Goal: Browse casually: Explore the website without a specific task or goal

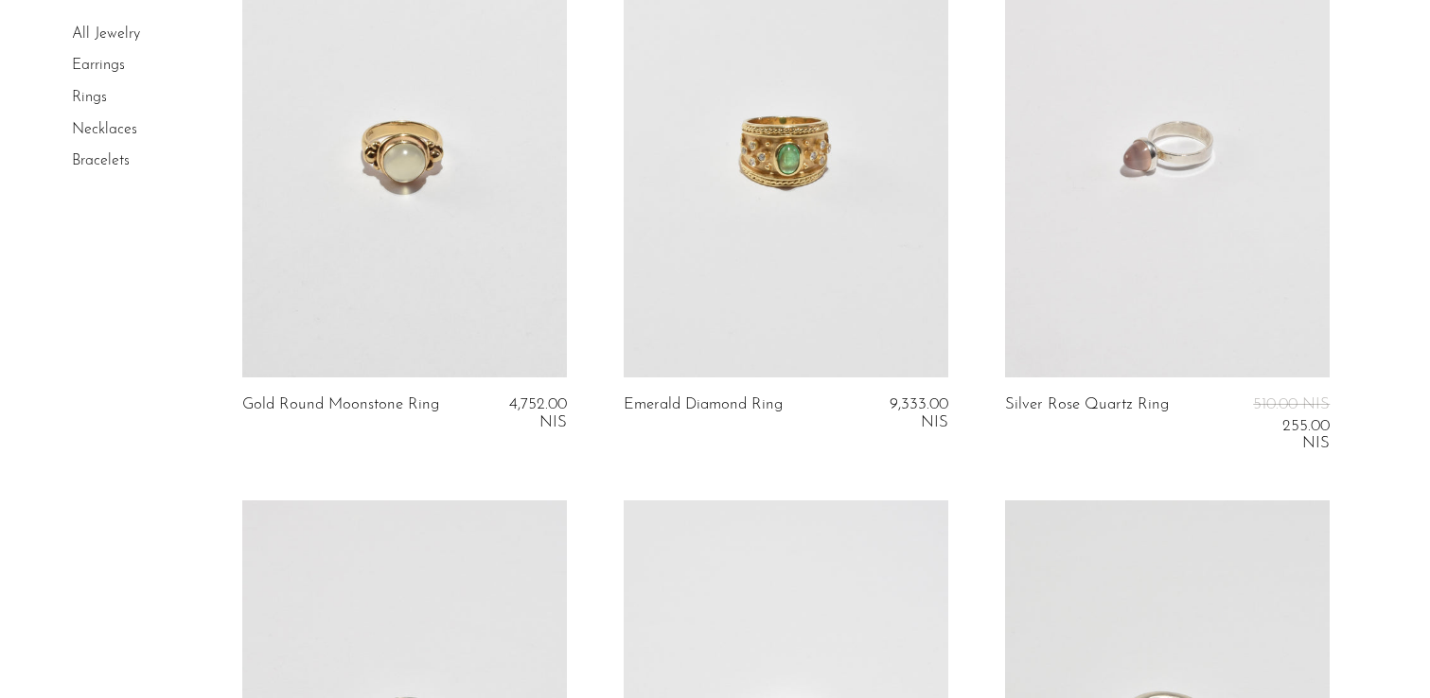
scroll to position [832, 0]
click at [1055, 240] on link at bounding box center [1167, 147] width 325 height 455
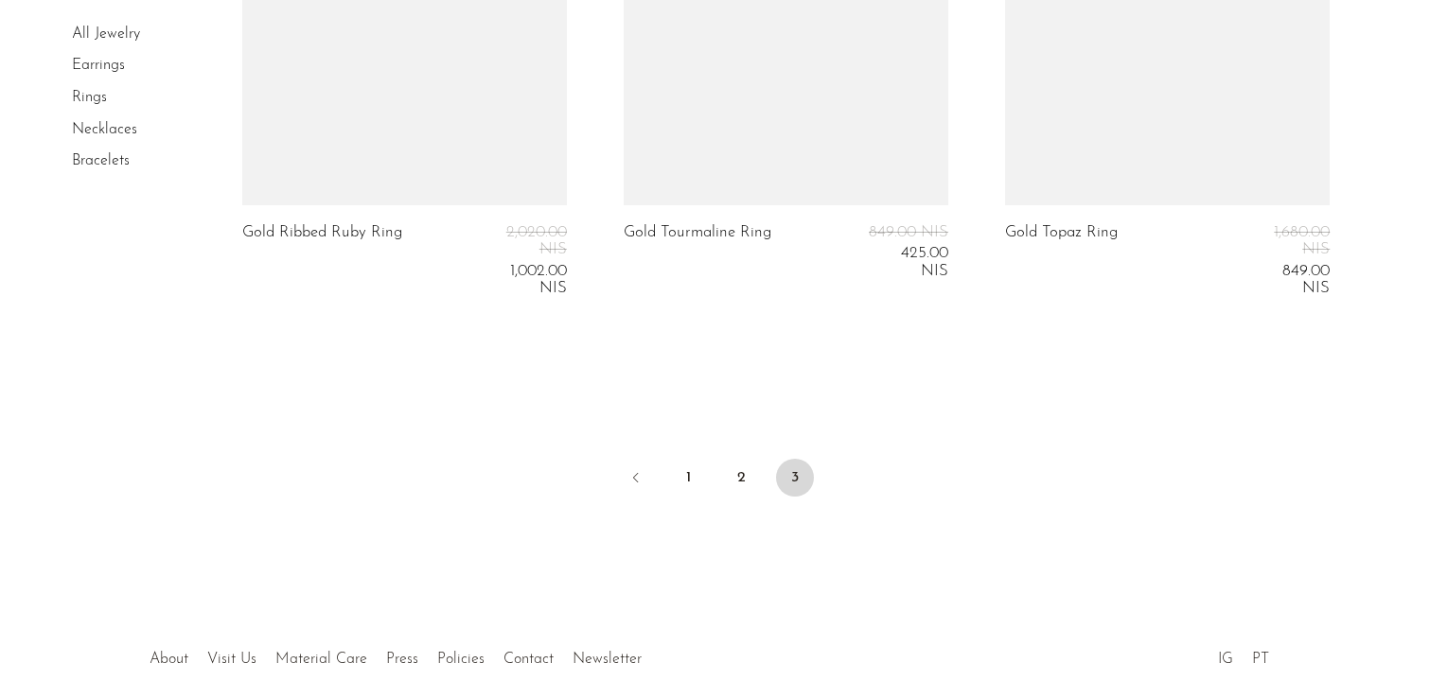
scroll to position [5741, 0]
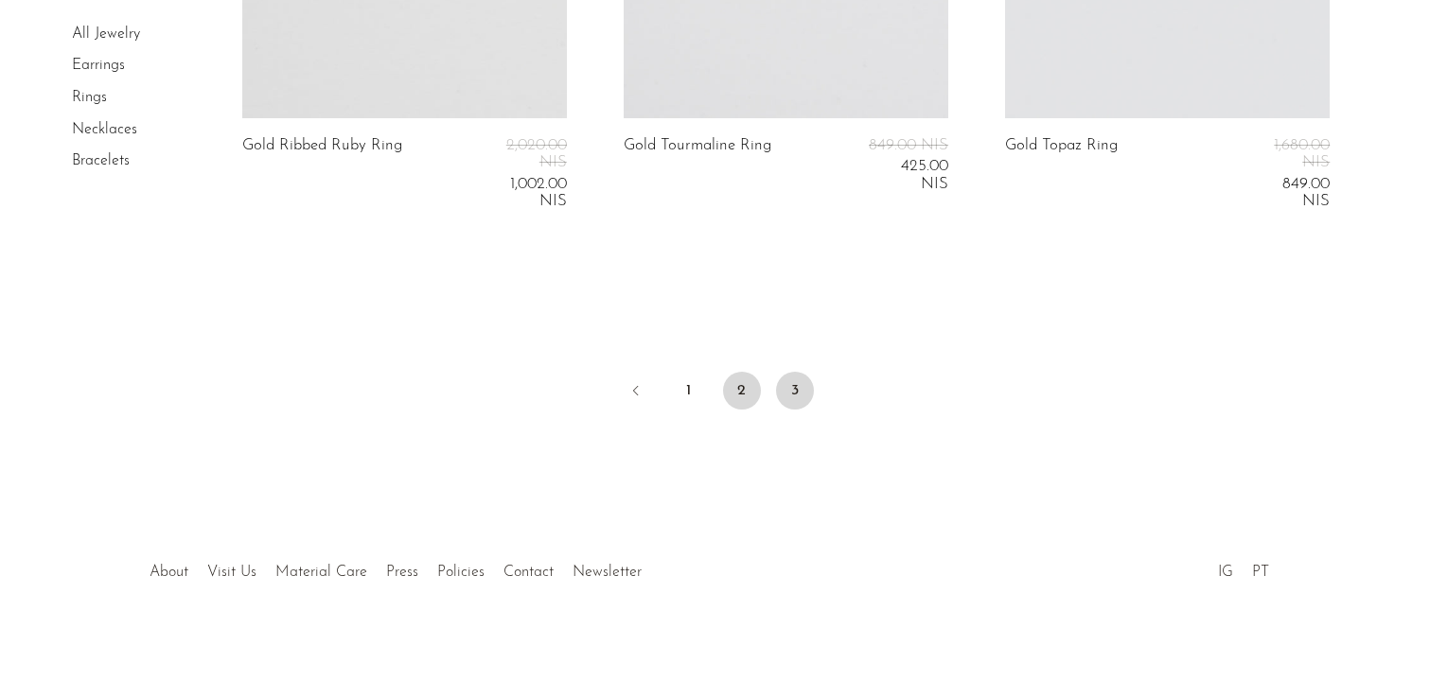
click at [742, 401] on link "2" at bounding box center [742, 391] width 38 height 38
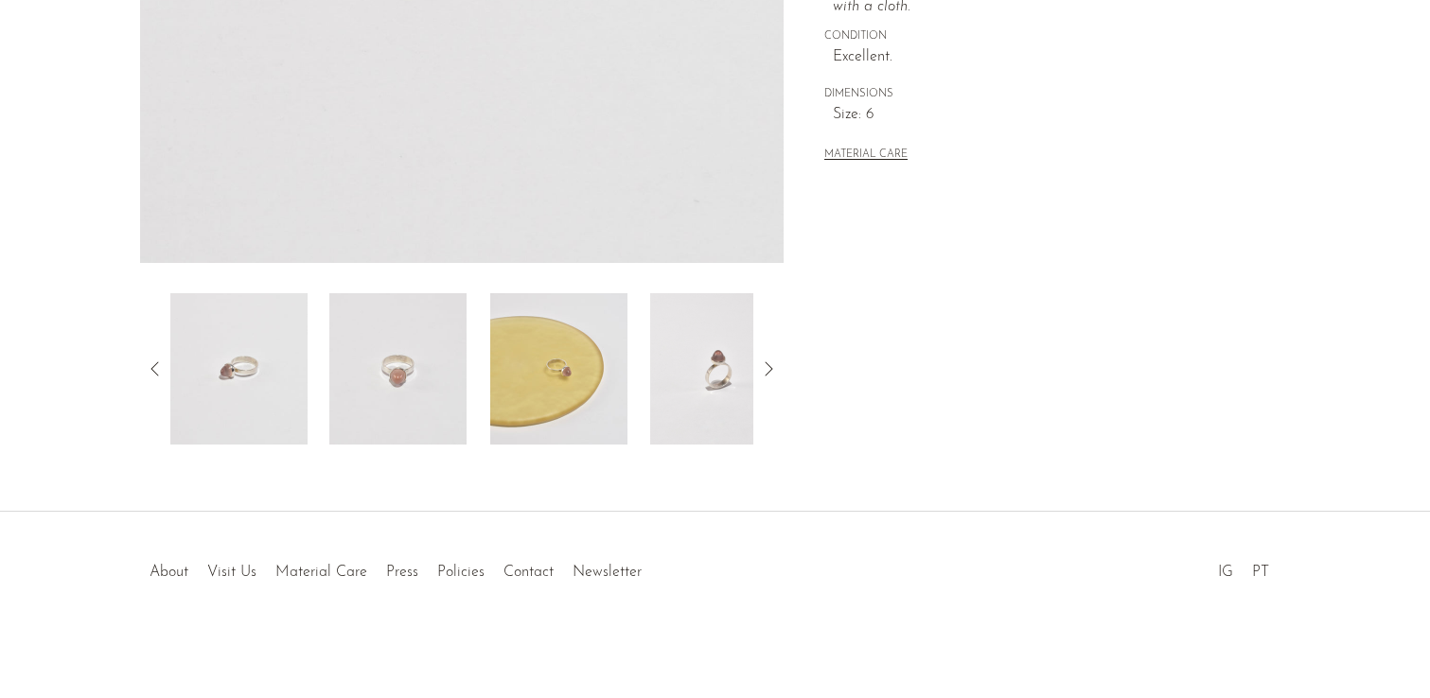
scroll to position [529, 0]
click at [569, 402] on img at bounding box center [558, 373] width 137 height 151
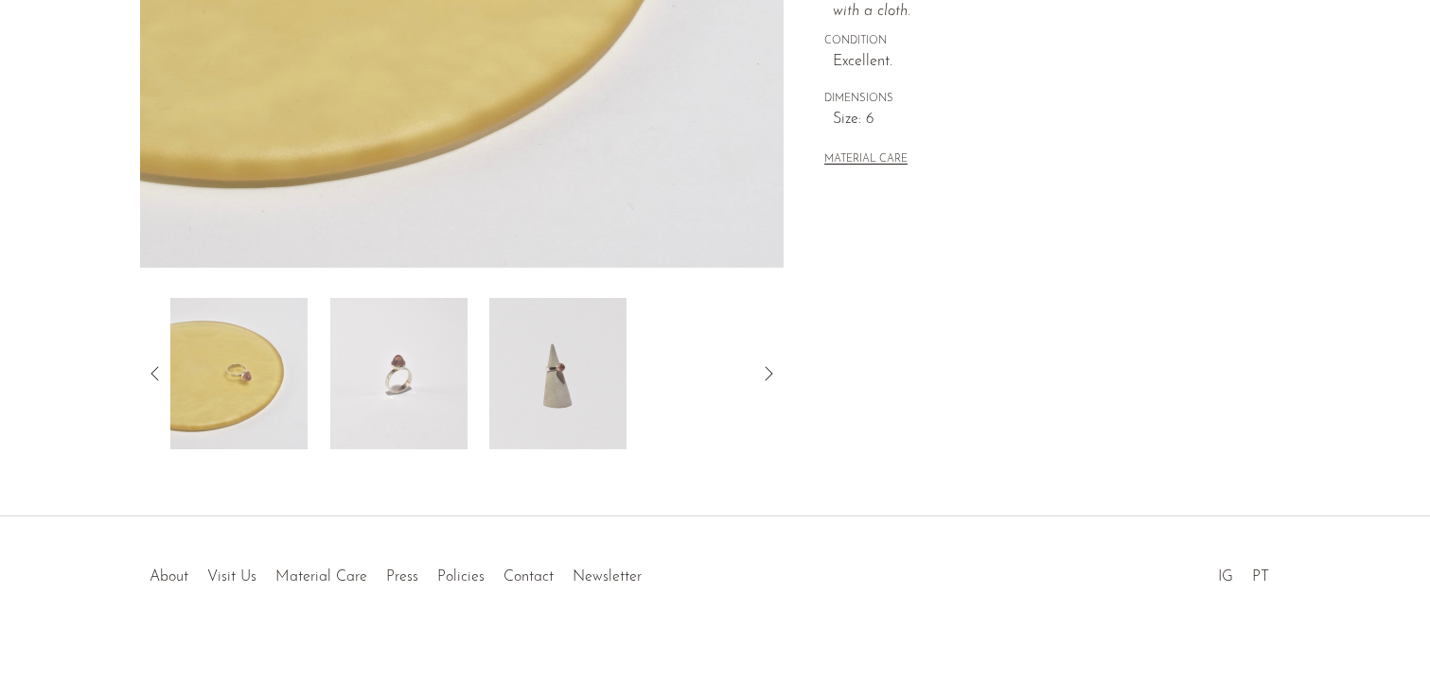
click at [574, 408] on img at bounding box center [557, 373] width 137 height 151
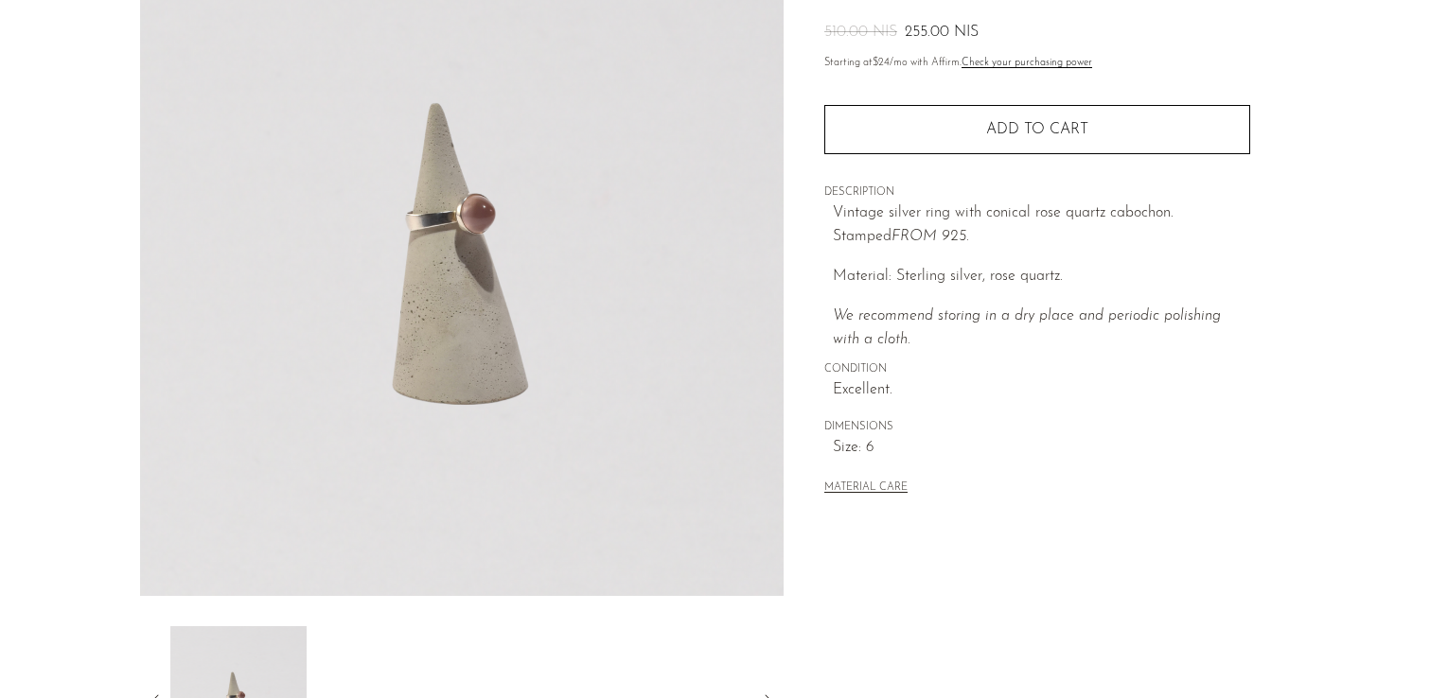
scroll to position [0, 0]
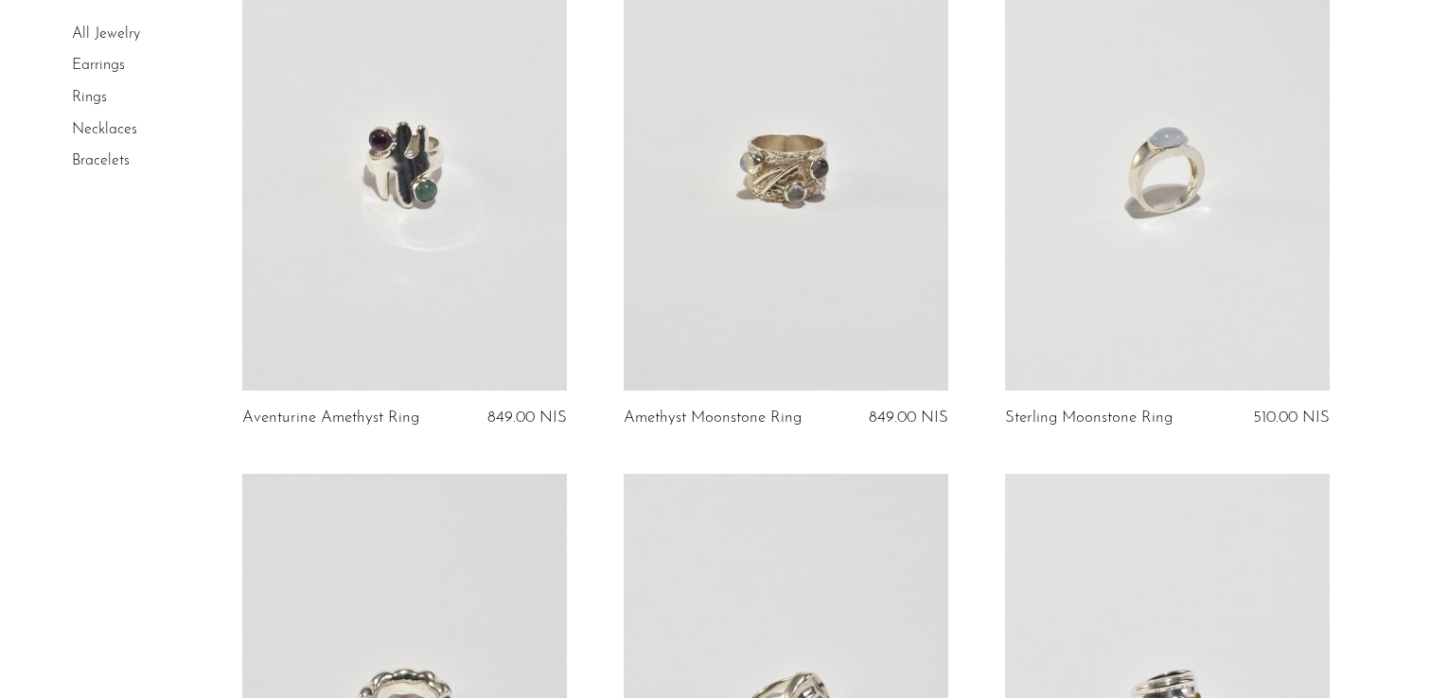
scroll to position [785, 0]
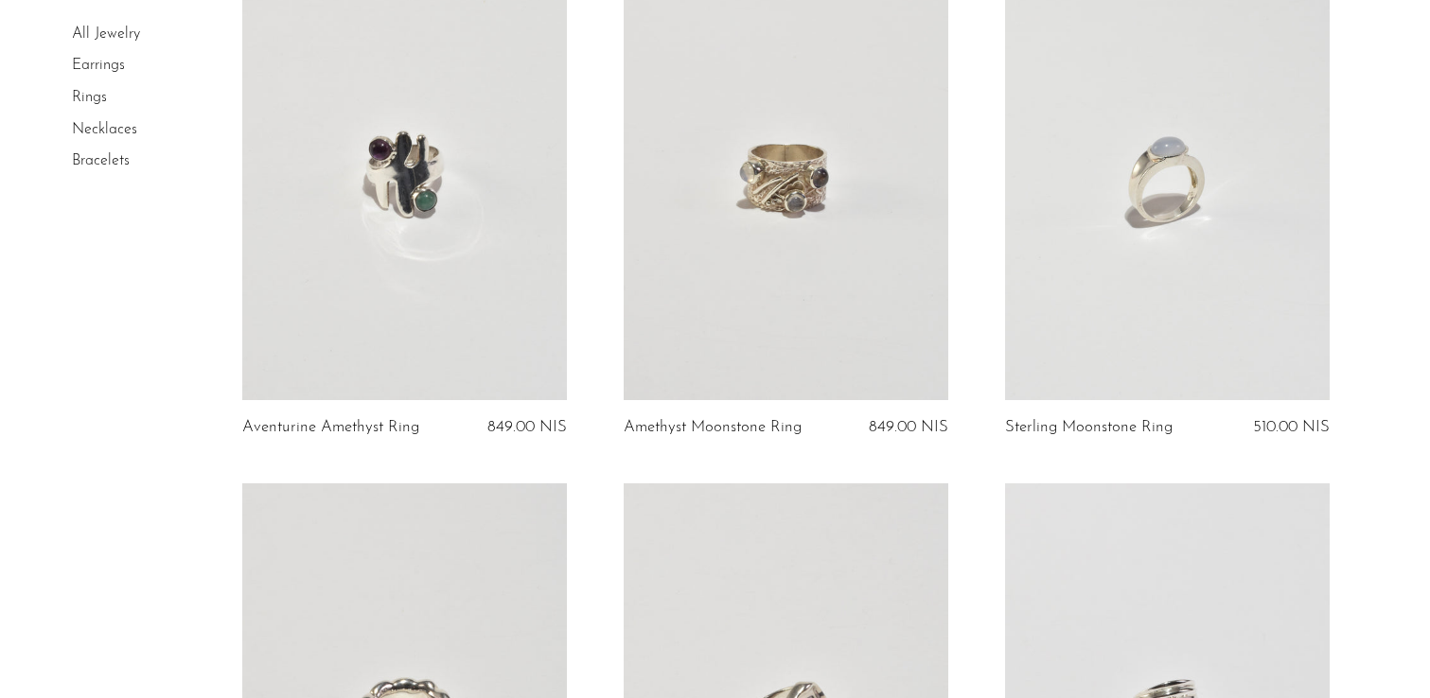
click at [387, 254] on link at bounding box center [404, 172] width 325 height 455
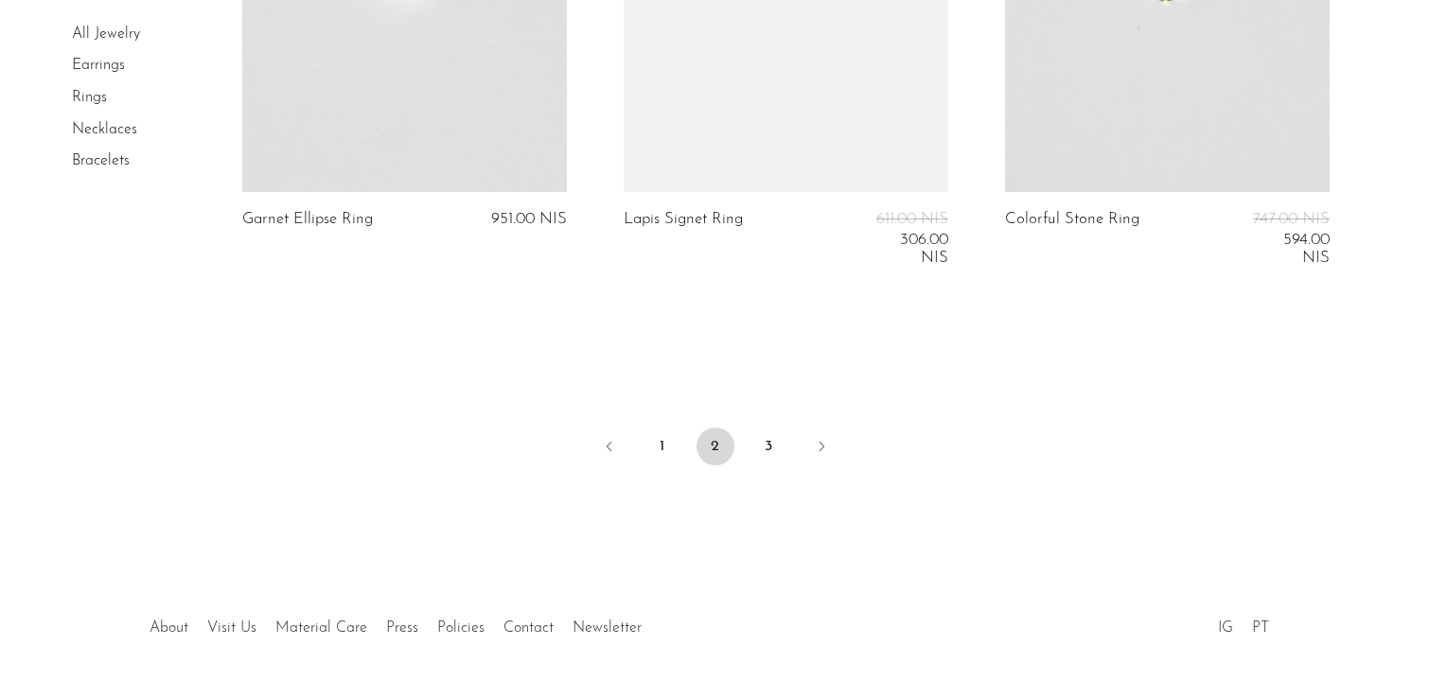
scroll to position [6561, 0]
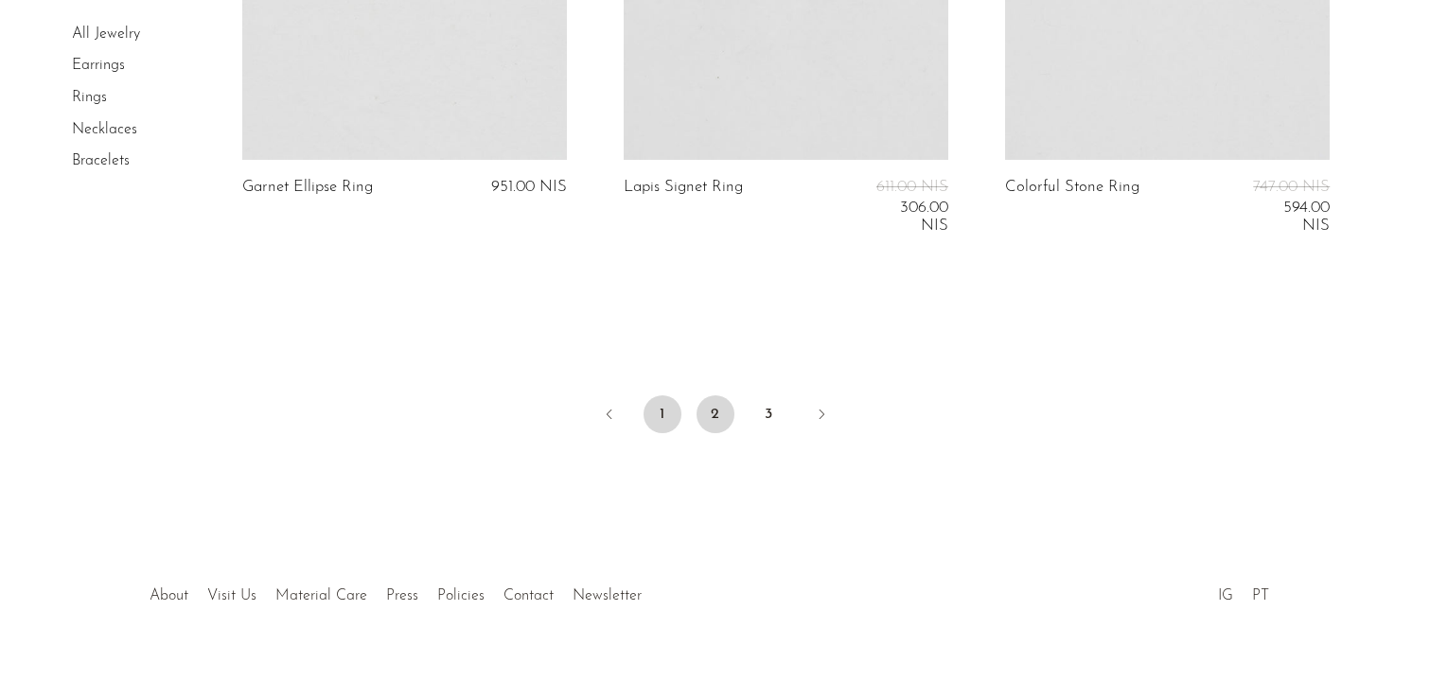
click at [662, 397] on link "1" at bounding box center [663, 415] width 38 height 38
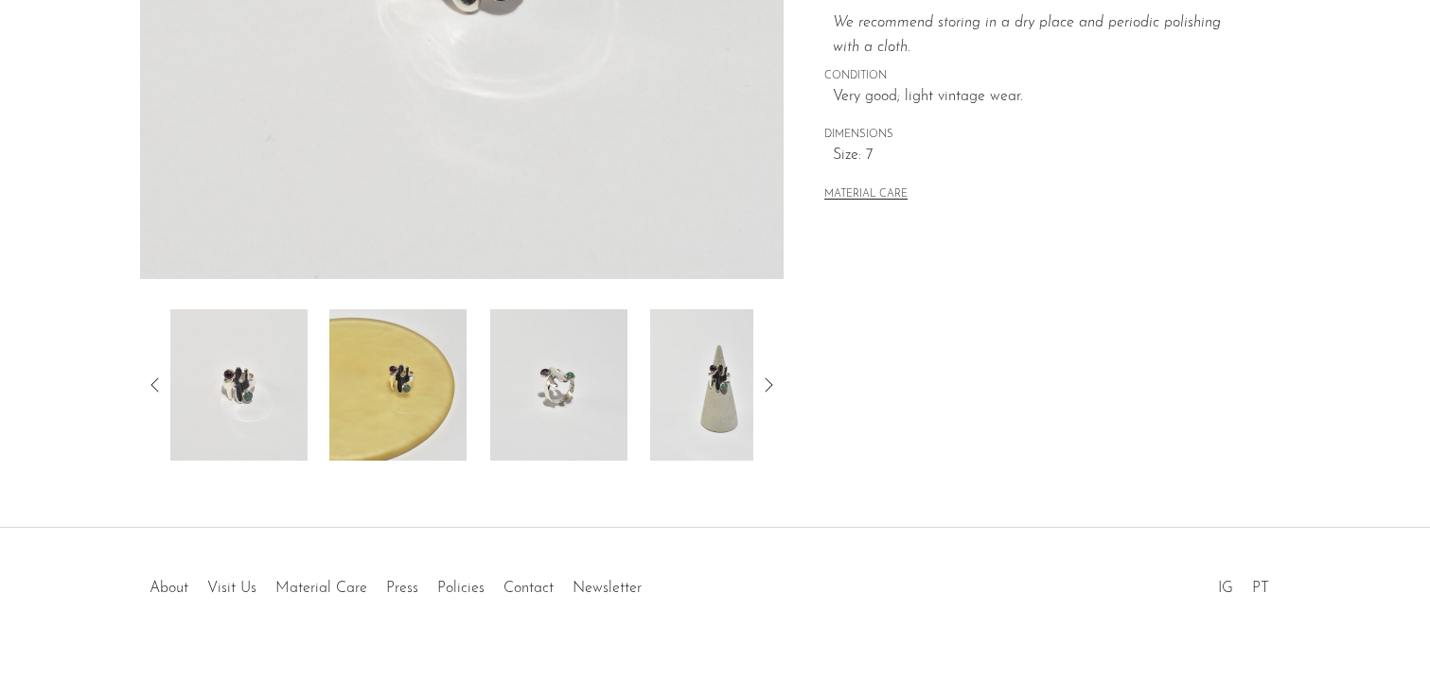
scroll to position [517, 0]
click at [768, 386] on icon at bounding box center [768, 386] width 23 height 23
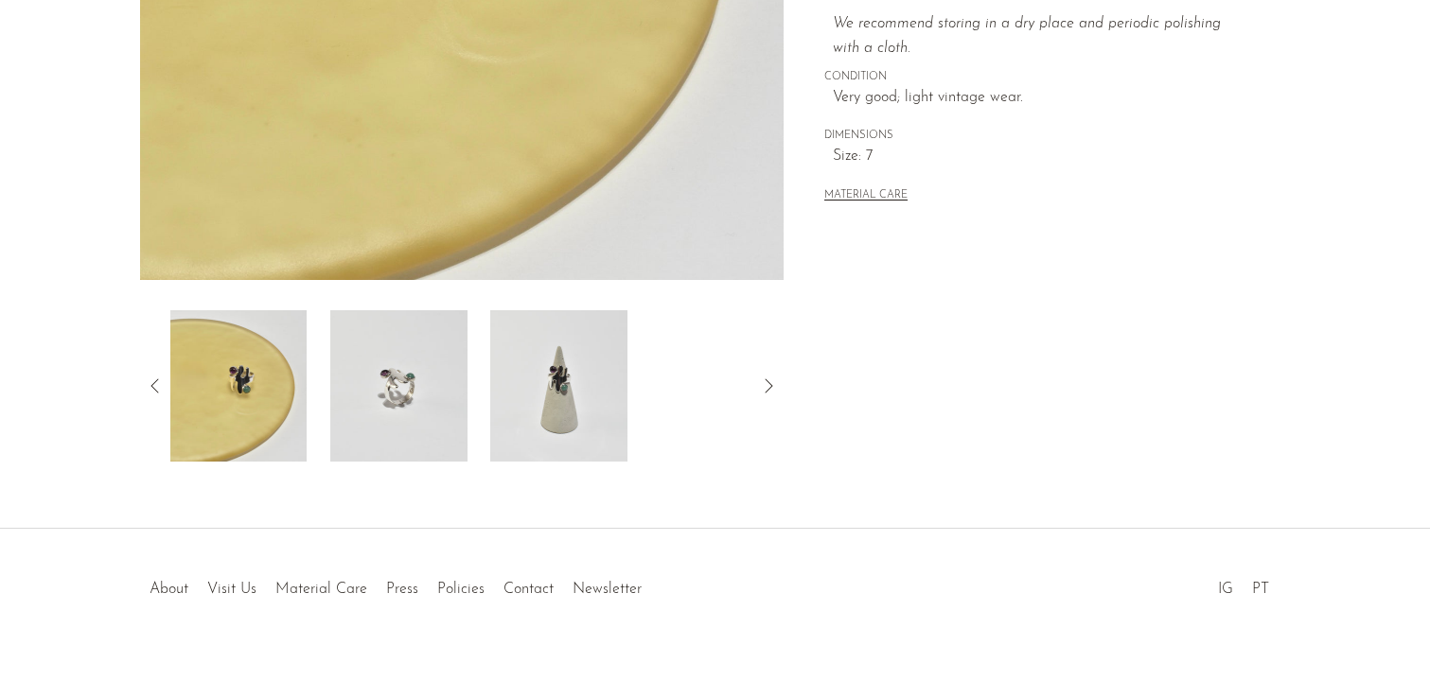
click at [768, 386] on icon at bounding box center [768, 386] width 23 height 23
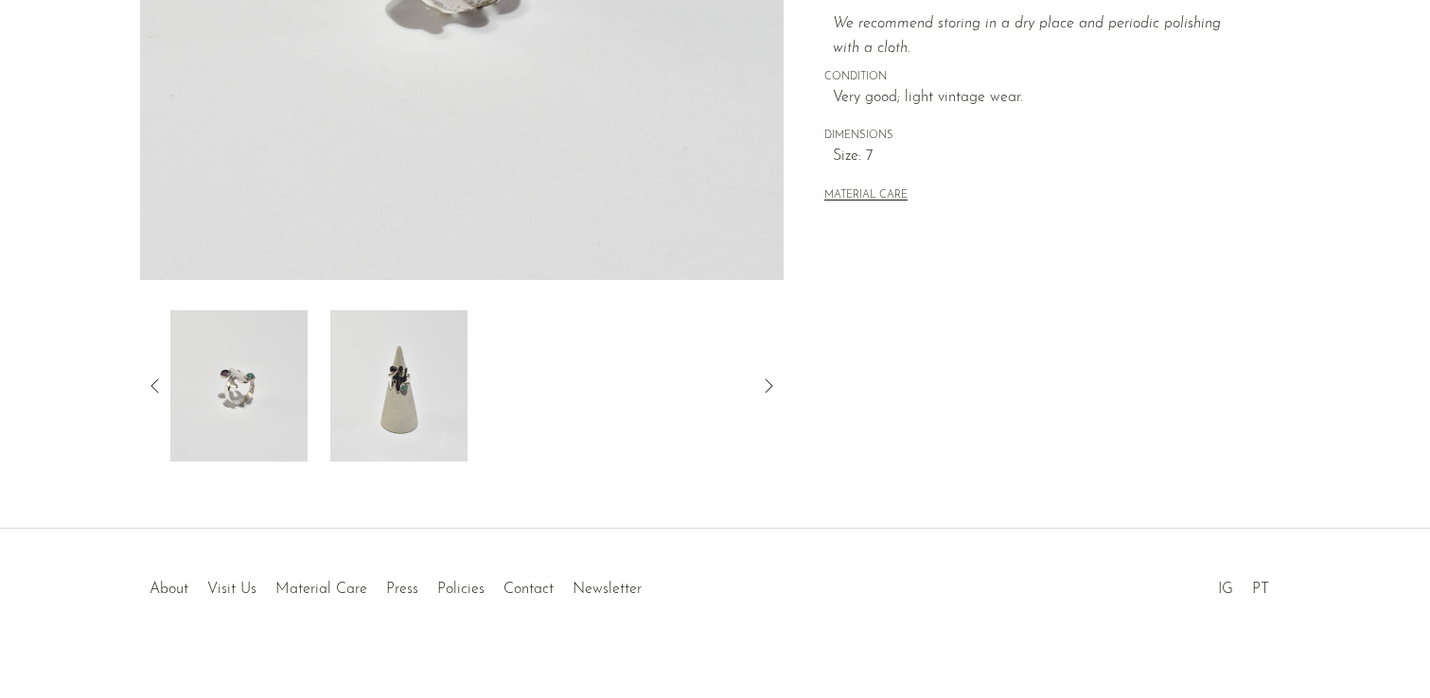
click at [768, 386] on icon at bounding box center [768, 386] width 23 height 23
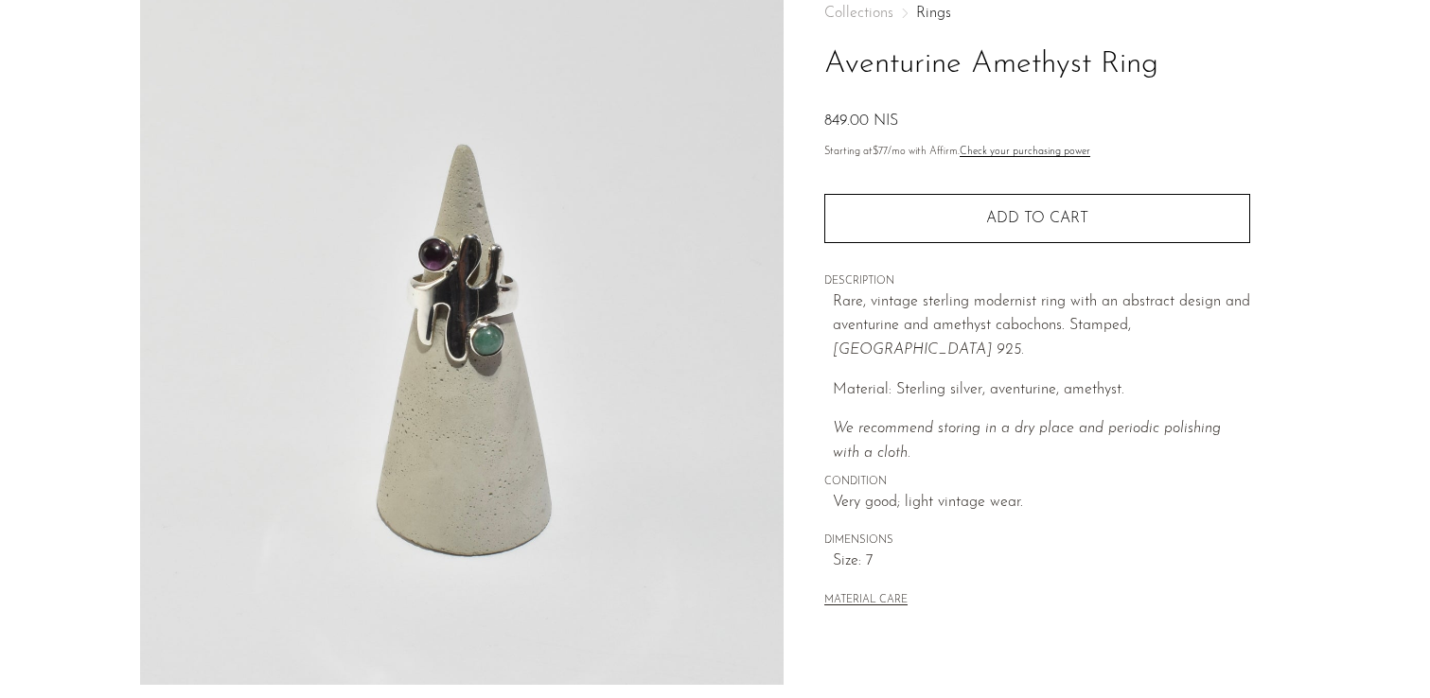
scroll to position [35, 0]
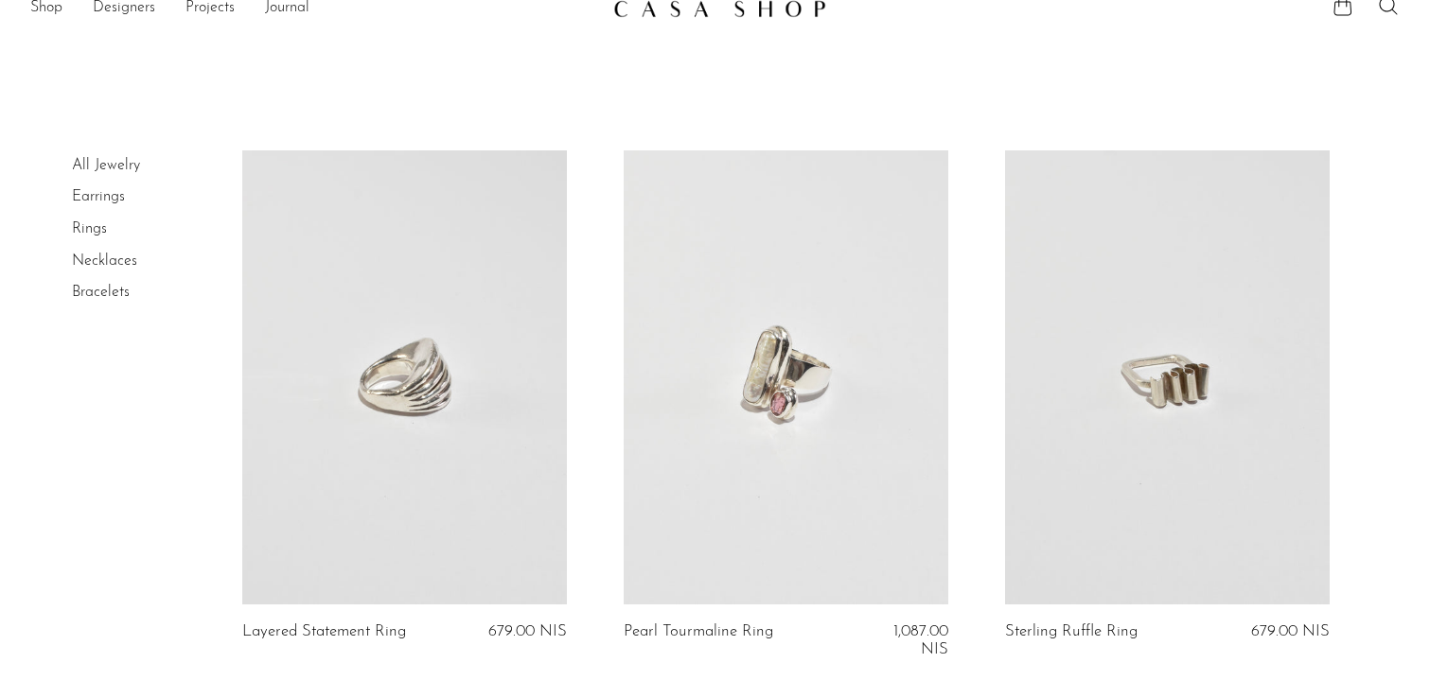
scroll to position [26, 0]
click at [1140, 373] on link at bounding box center [1167, 376] width 325 height 455
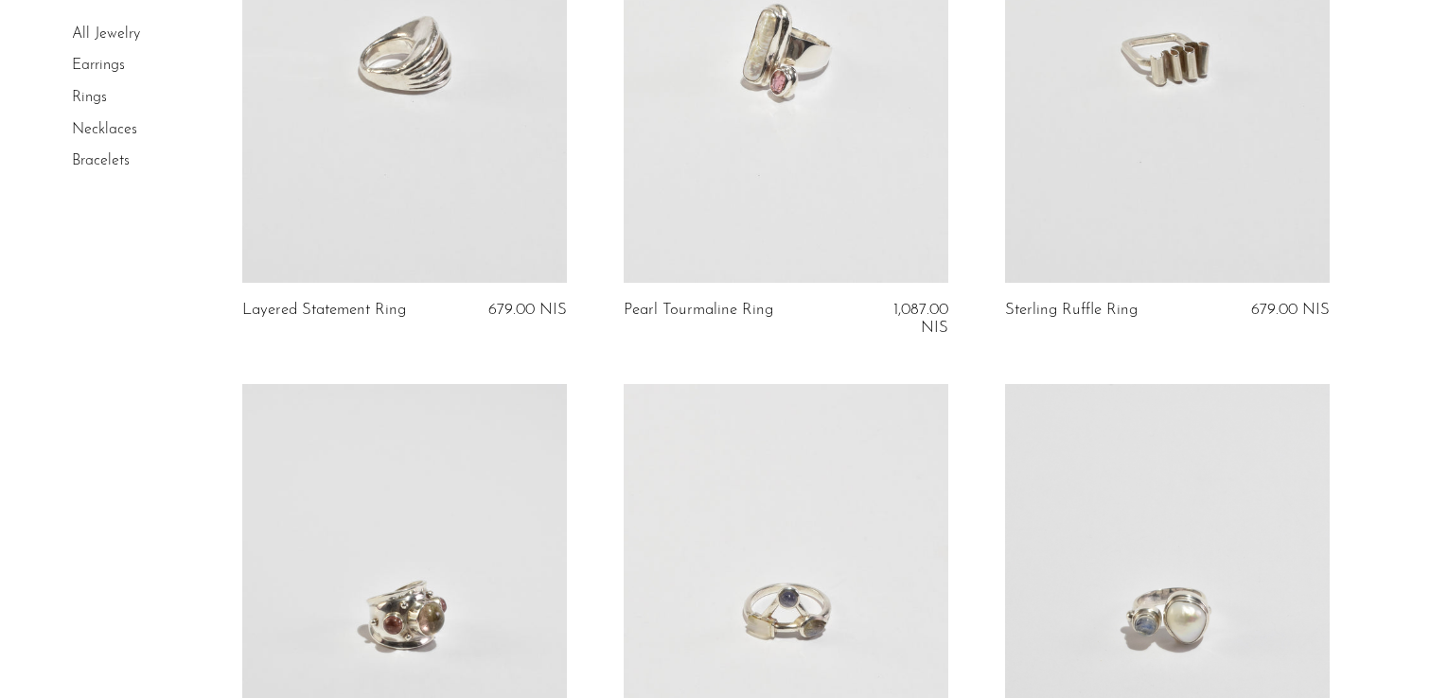
scroll to position [0, 0]
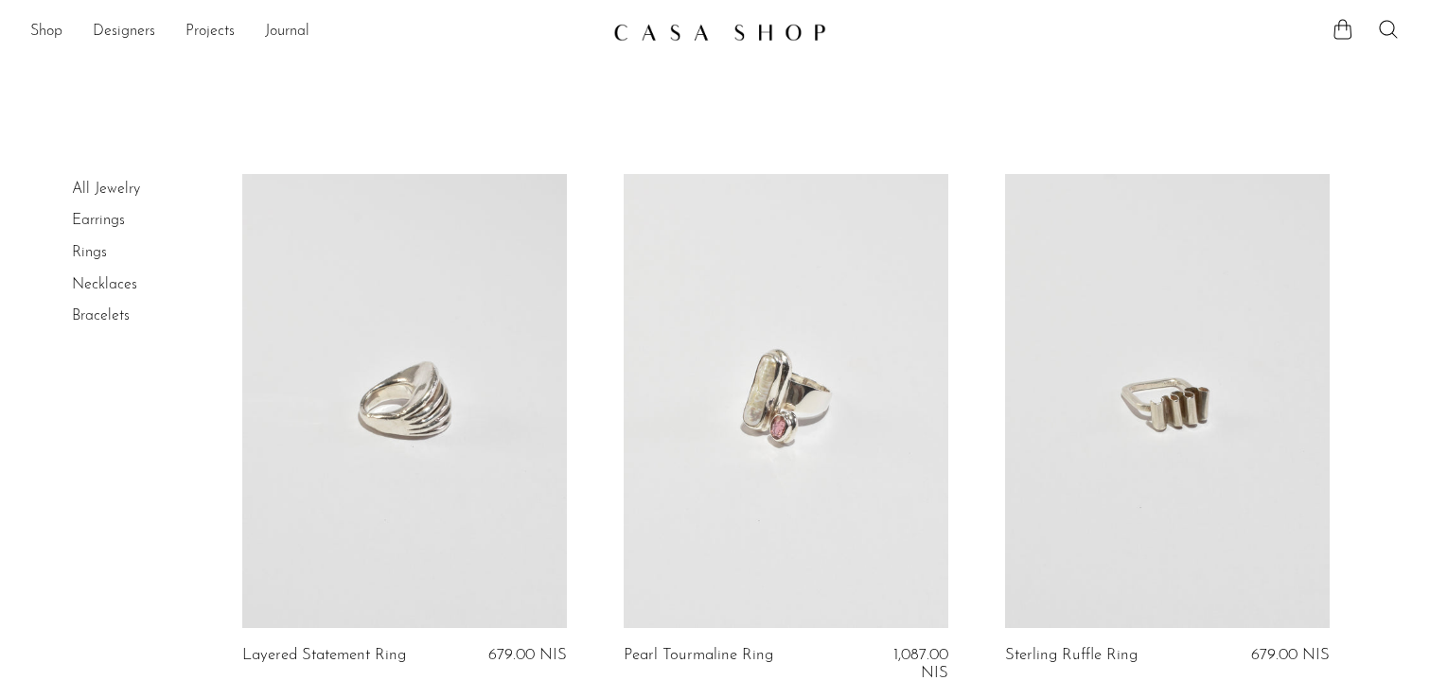
click at [101, 226] on link "Earrings" at bounding box center [98, 220] width 53 height 15
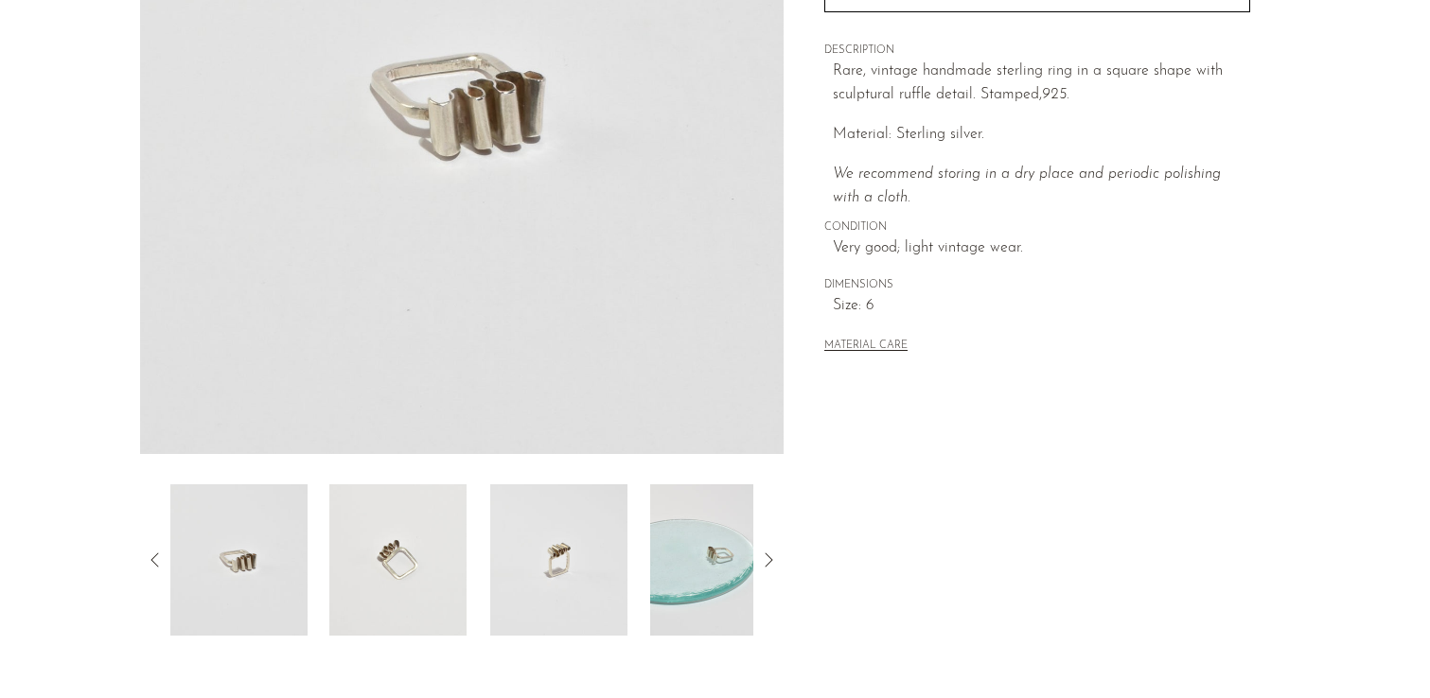
scroll to position [373, 0]
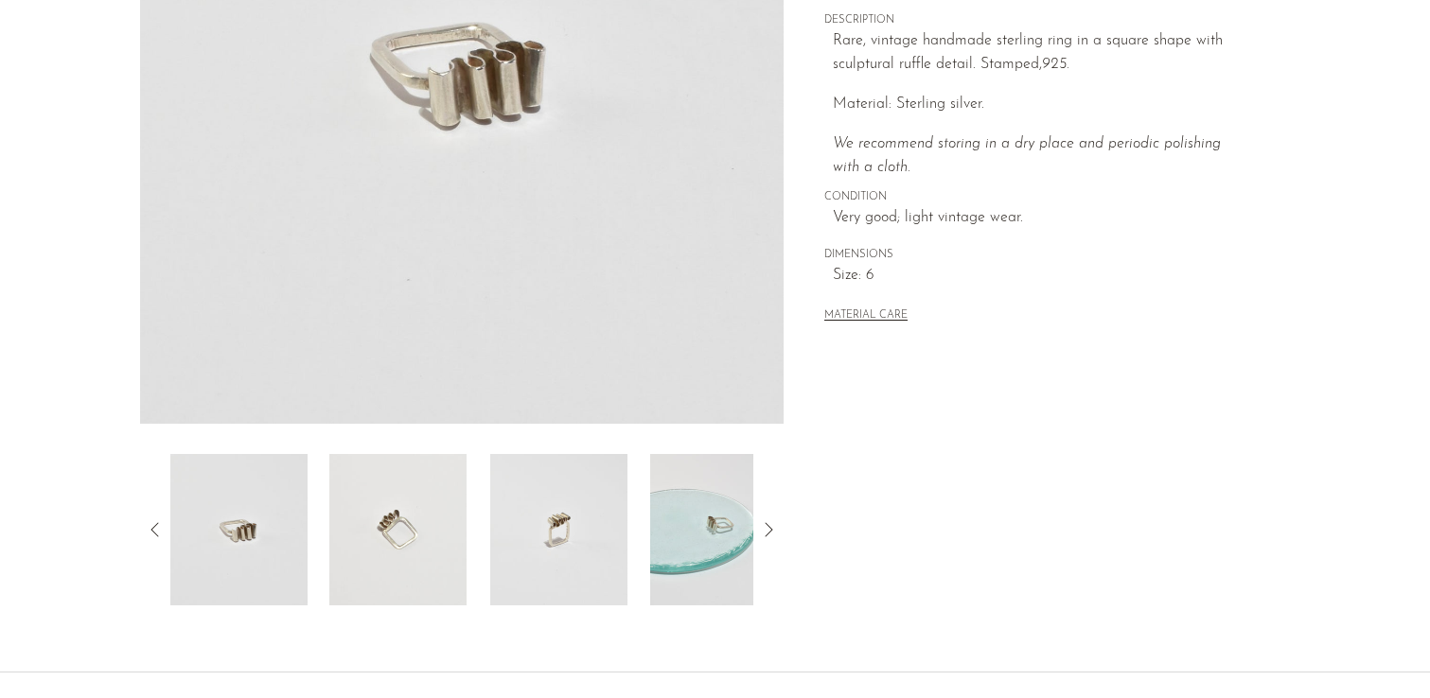
click at [556, 529] on img at bounding box center [558, 529] width 137 height 151
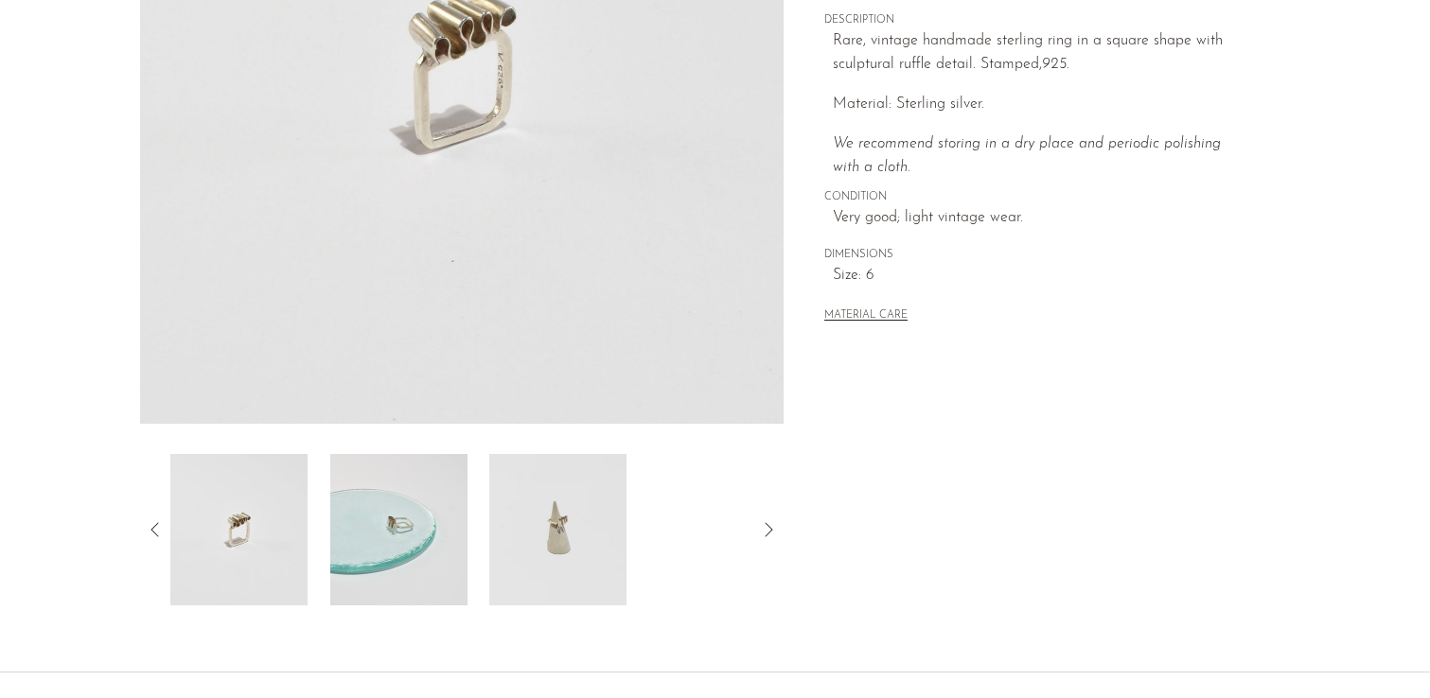
click at [556, 523] on img at bounding box center [557, 529] width 137 height 151
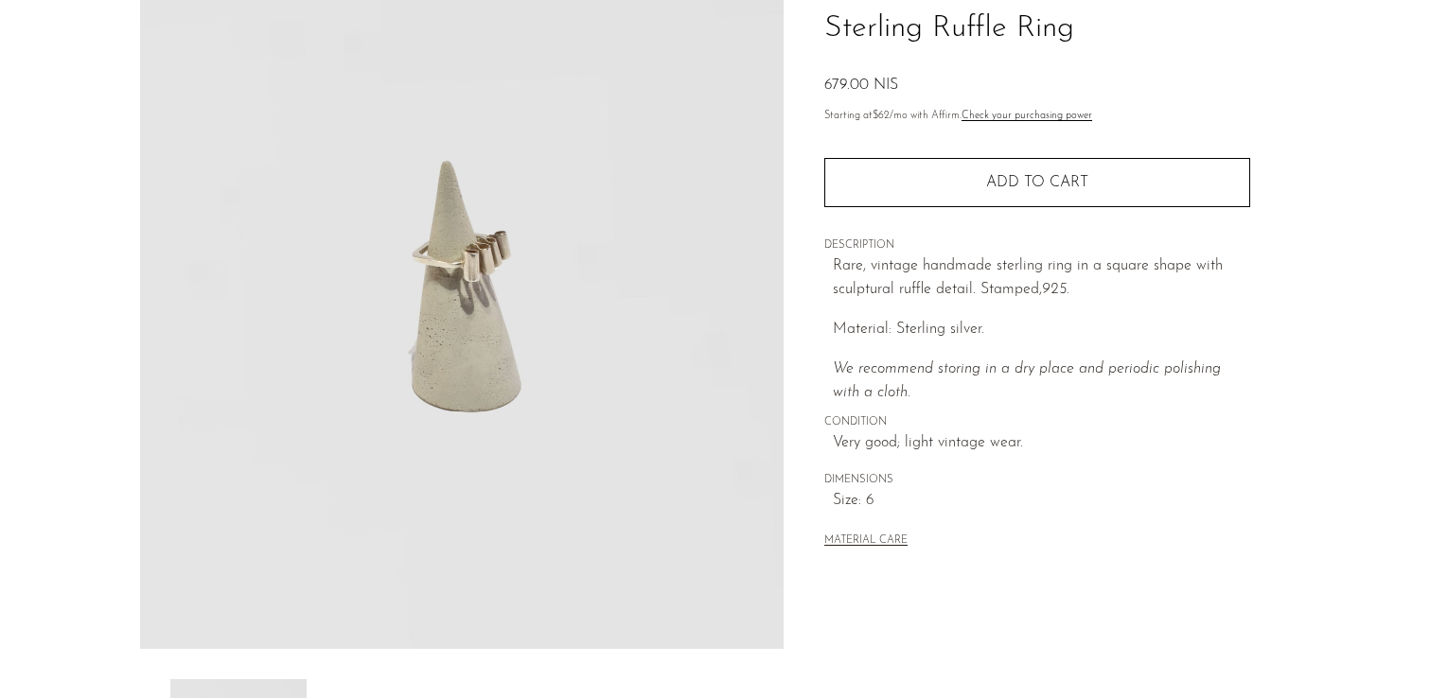
scroll to position [534, 0]
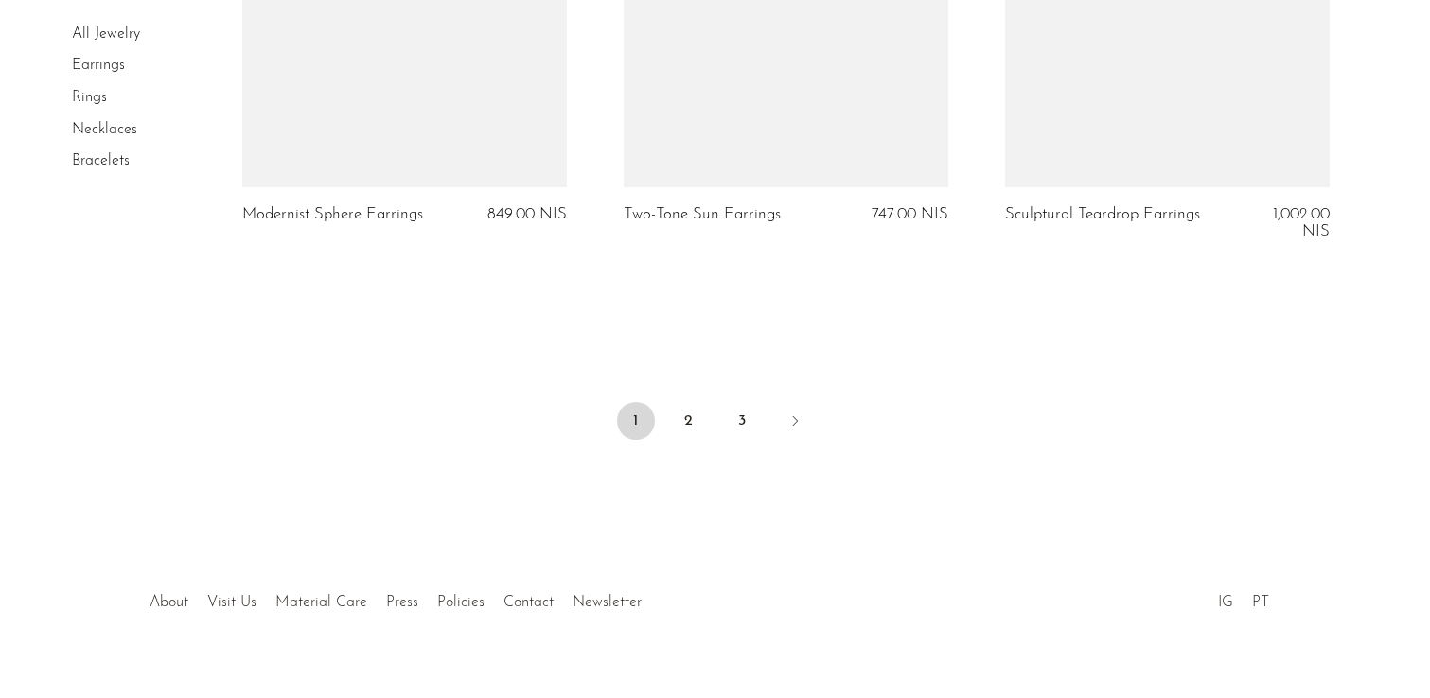
scroll to position [6466, 0]
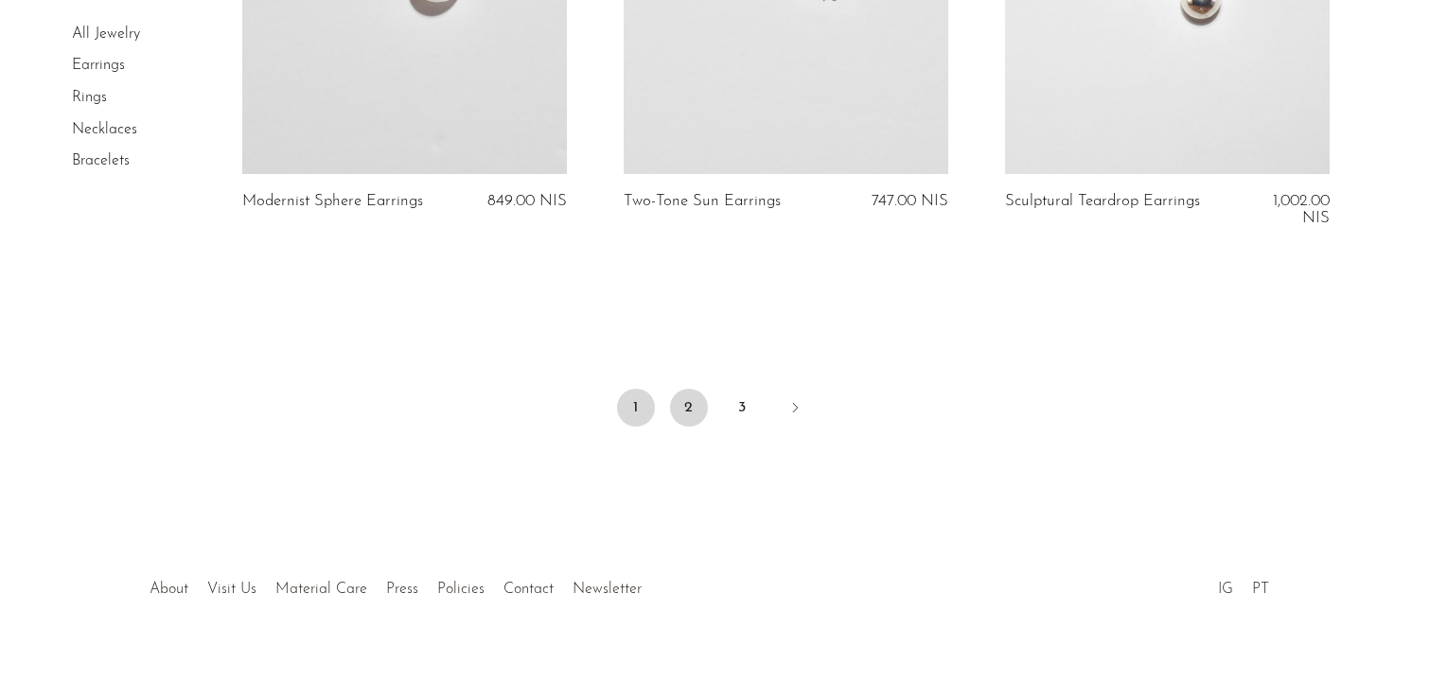
click at [684, 389] on link "2" at bounding box center [689, 408] width 38 height 38
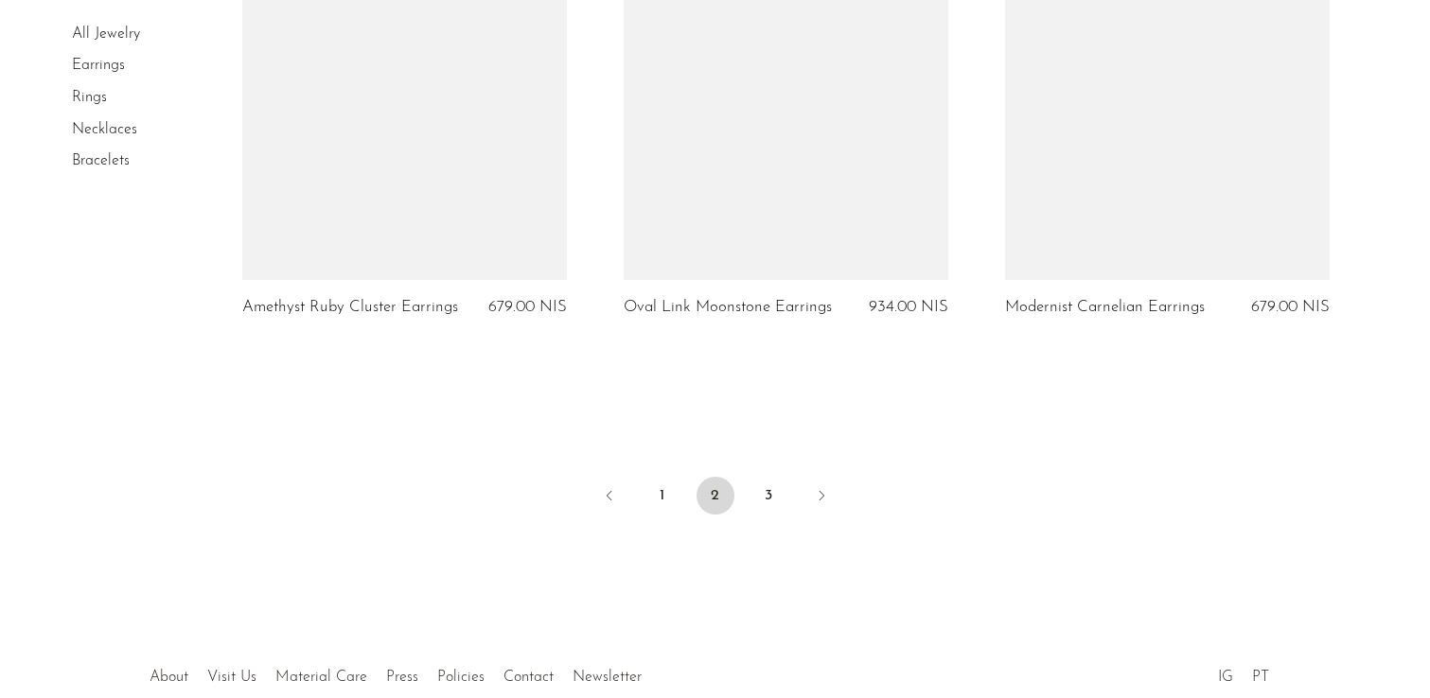
scroll to position [6418, 0]
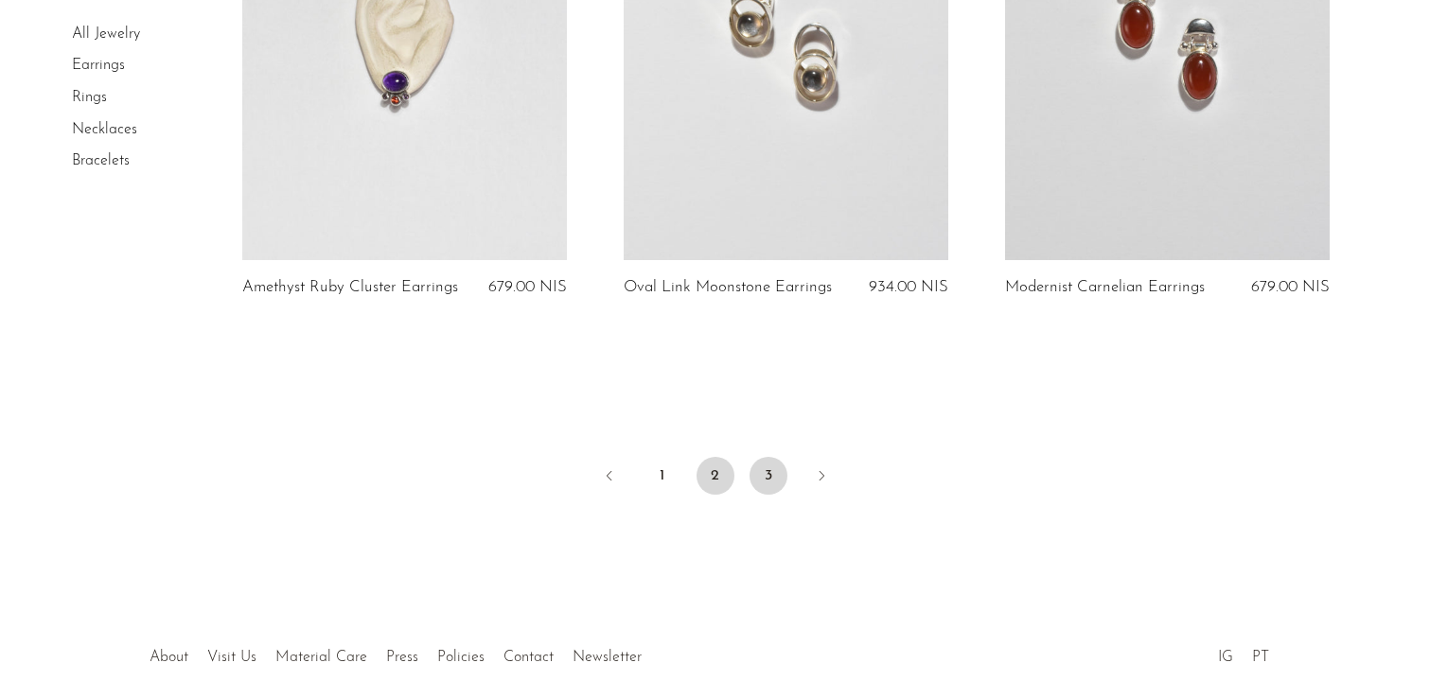
click at [768, 476] on link "3" at bounding box center [769, 476] width 38 height 38
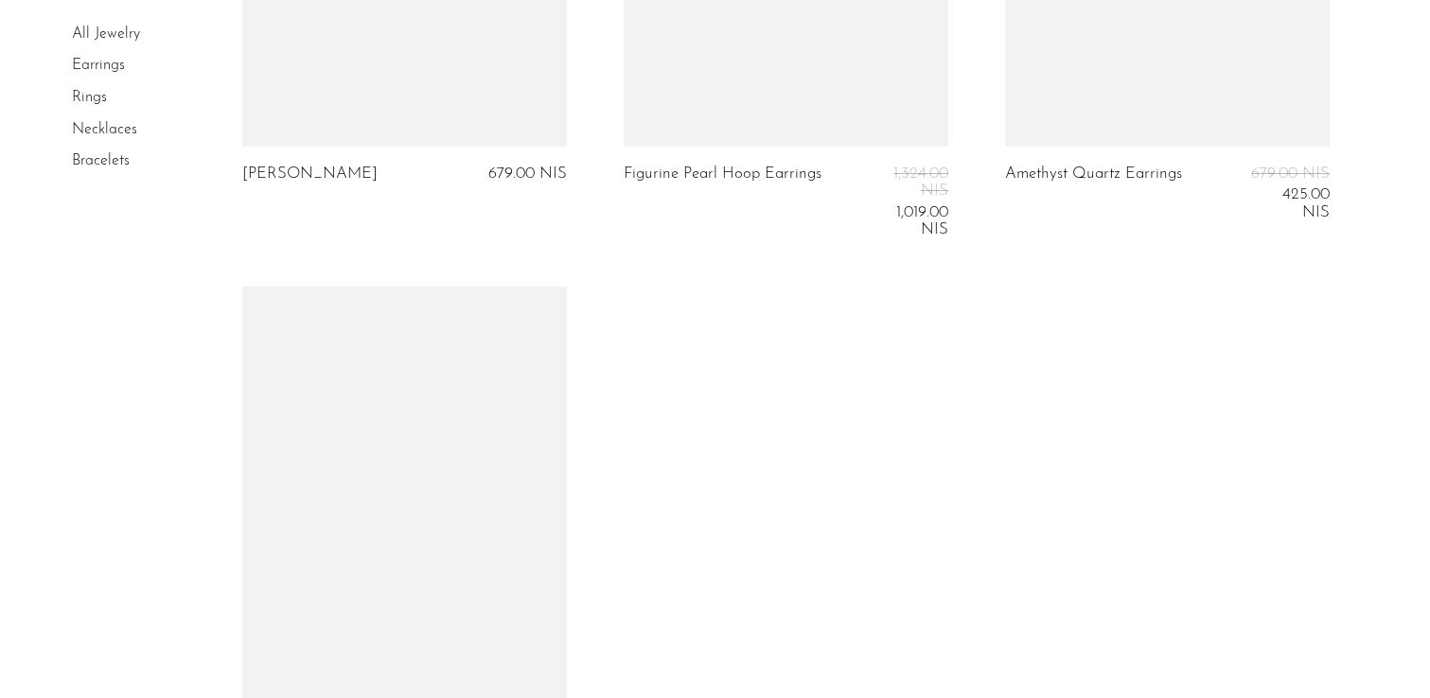
scroll to position [4524, 0]
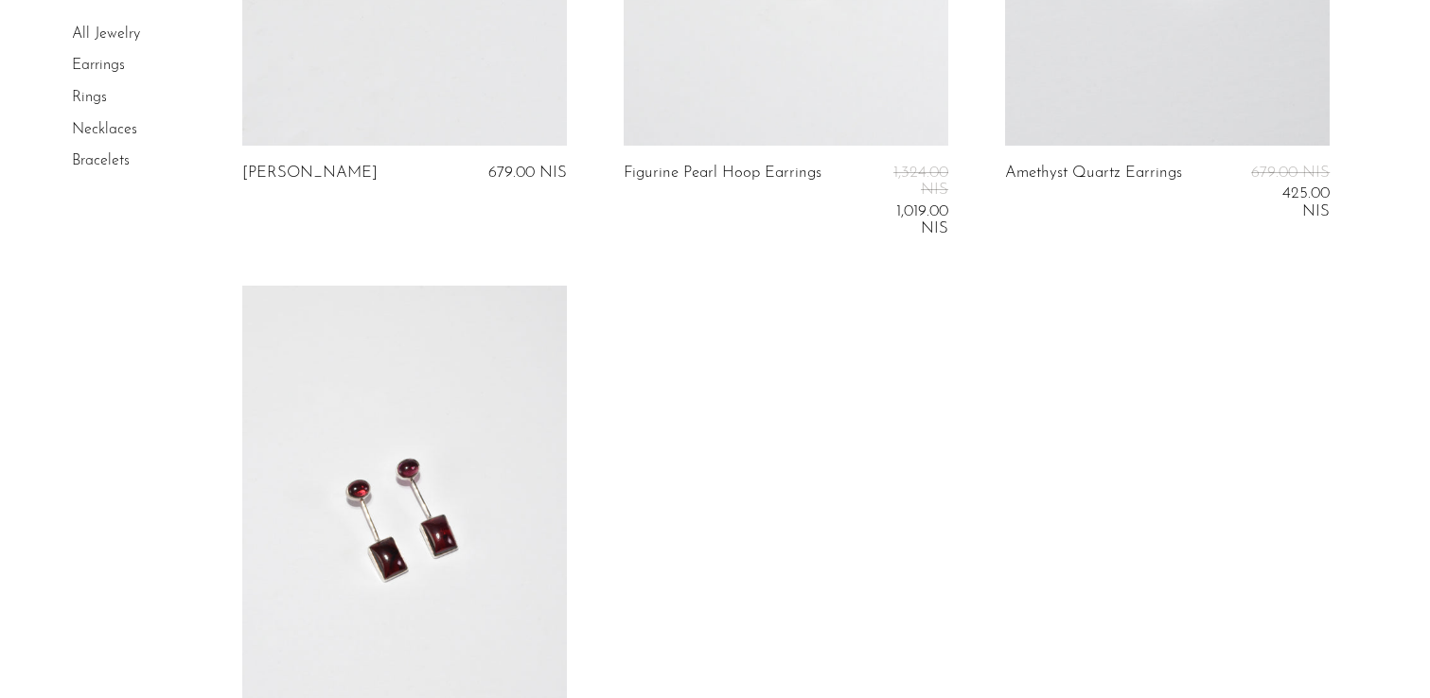
click at [128, 132] on link "Necklaces" at bounding box center [104, 129] width 65 height 15
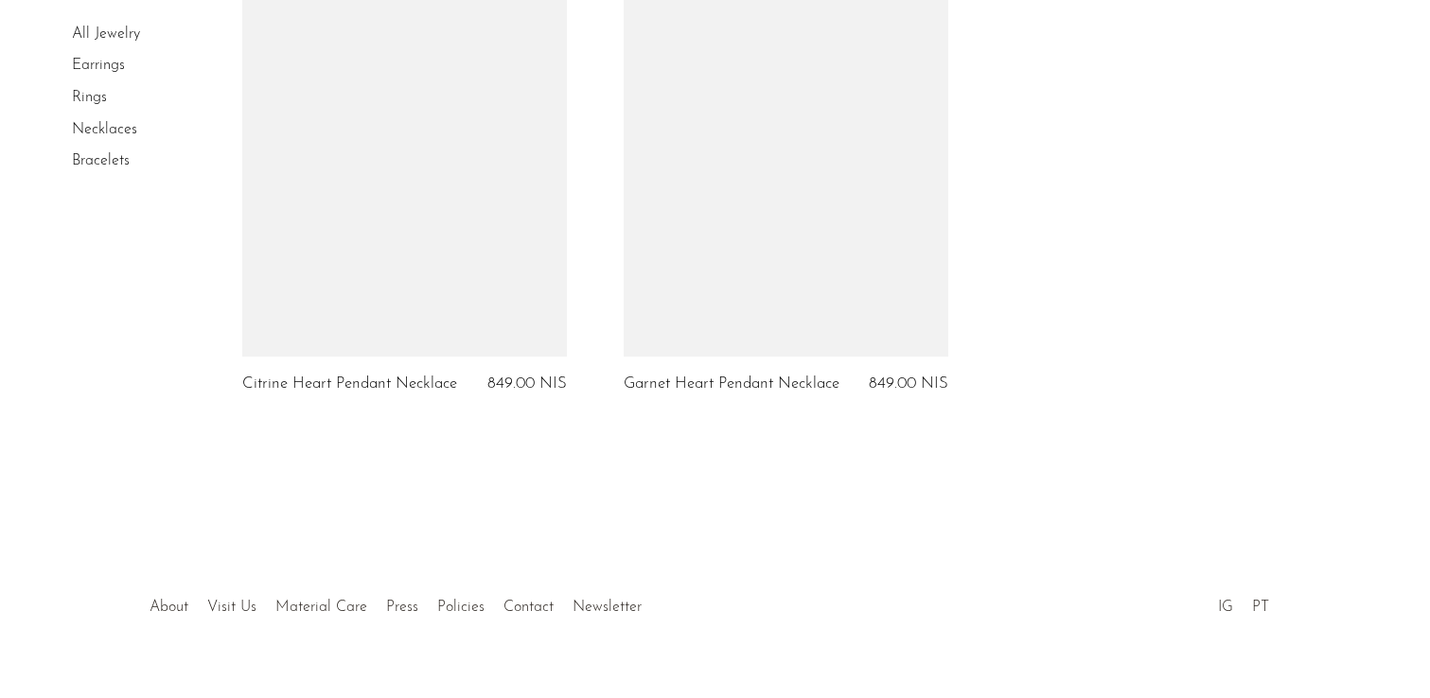
scroll to position [6469, 0]
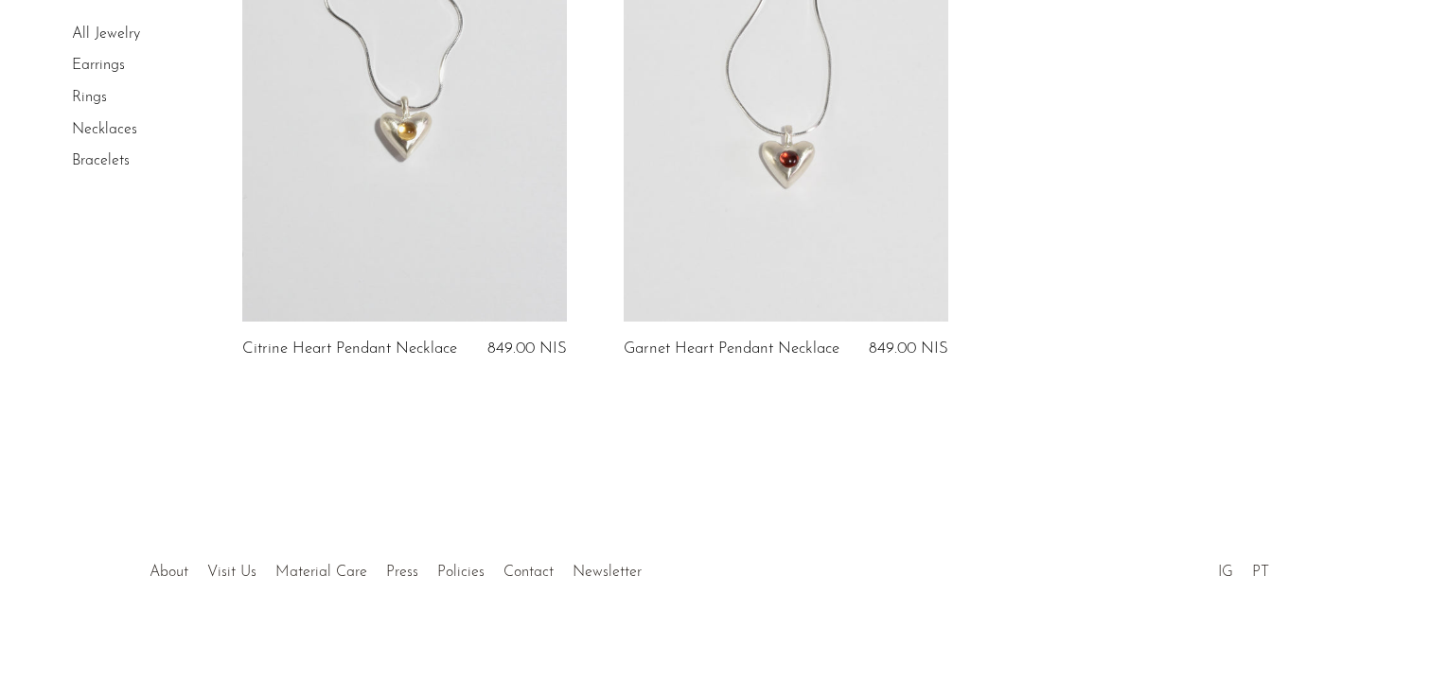
click at [123, 160] on link "Bracelets" at bounding box center [101, 160] width 58 height 15
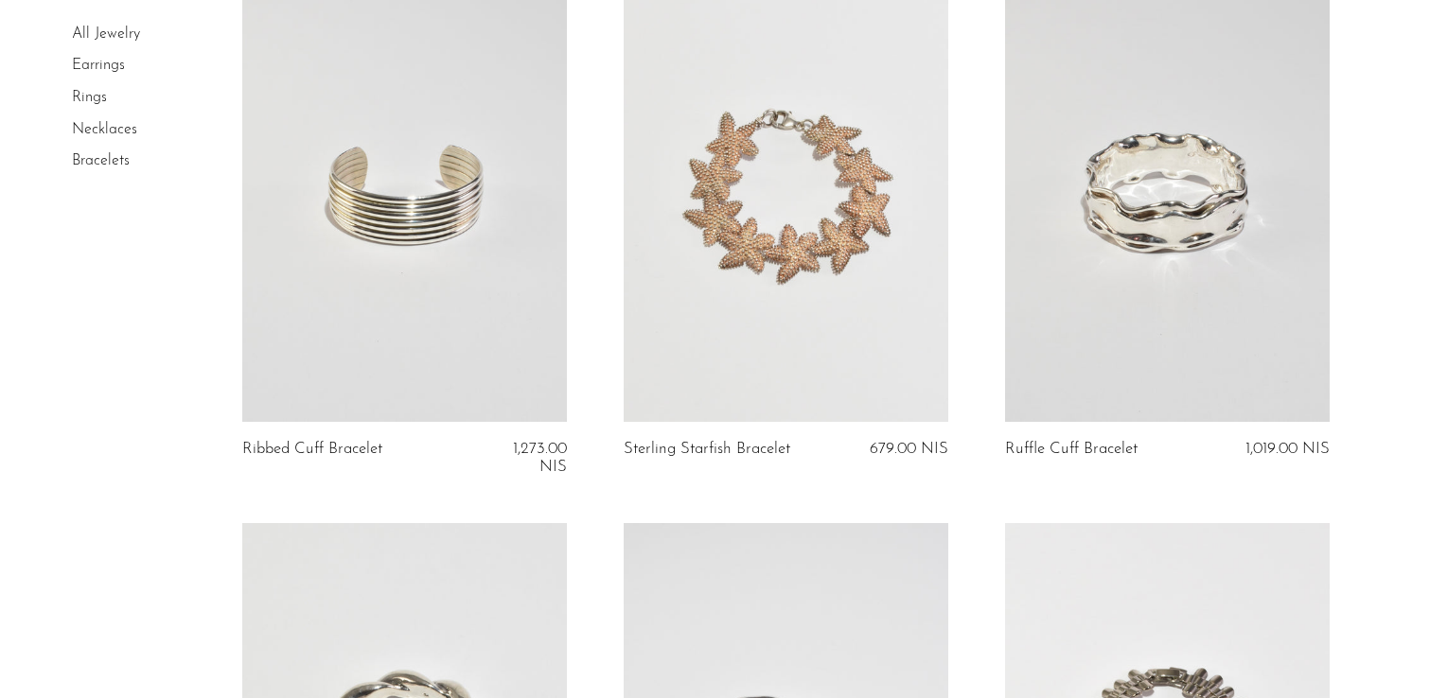
scroll to position [218, 0]
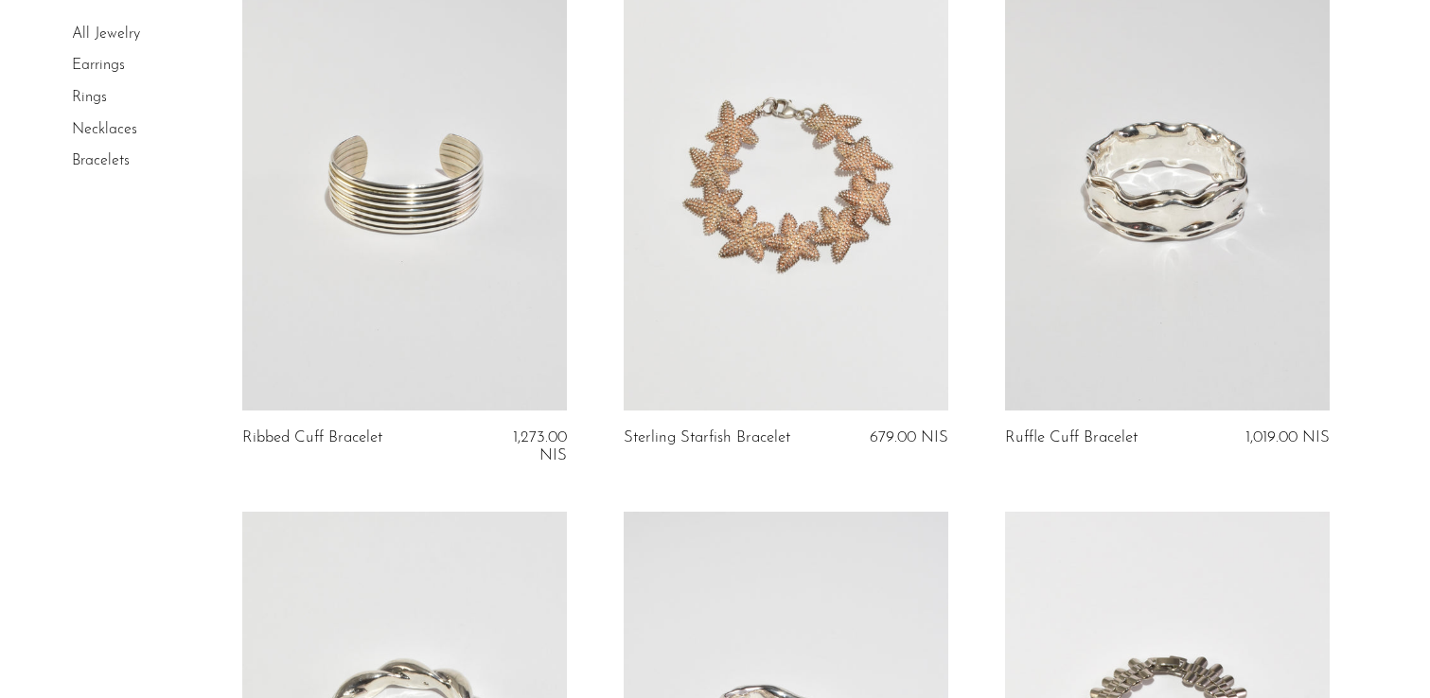
click at [1174, 262] on link at bounding box center [1167, 183] width 325 height 455
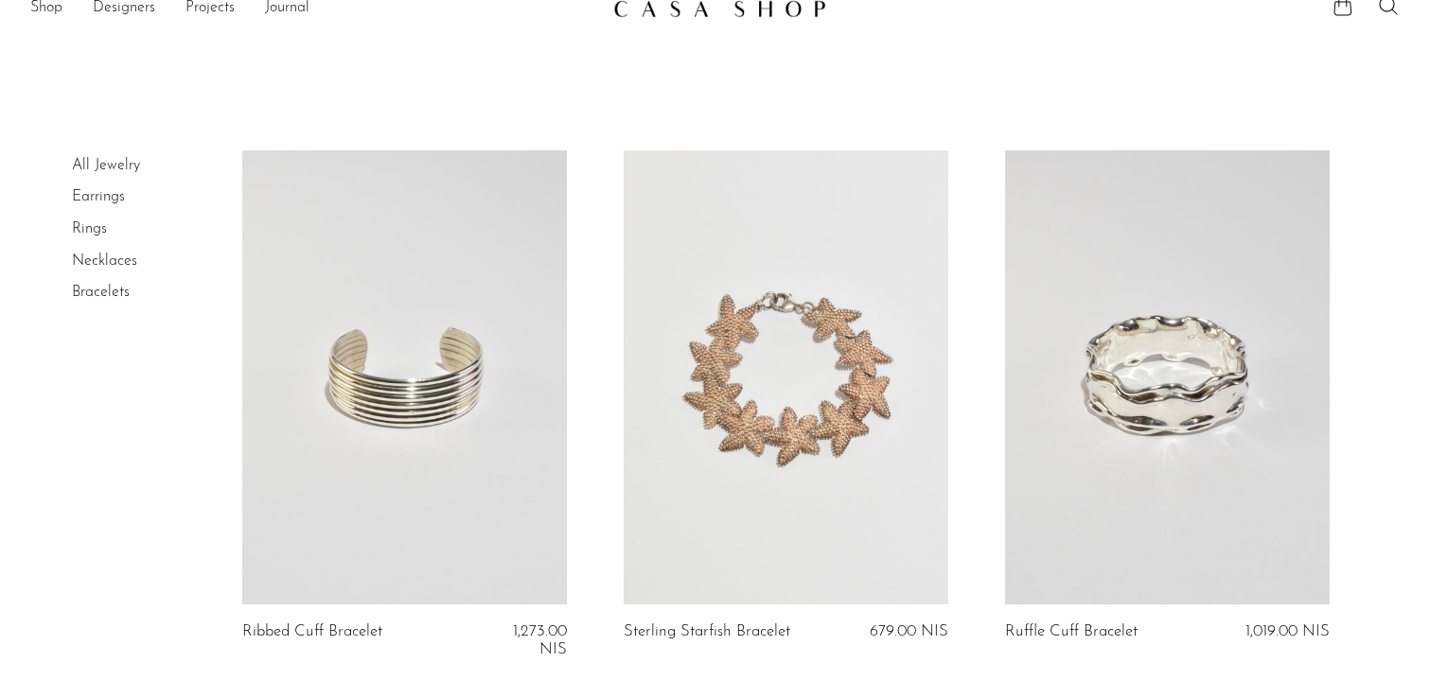
scroll to position [0, 0]
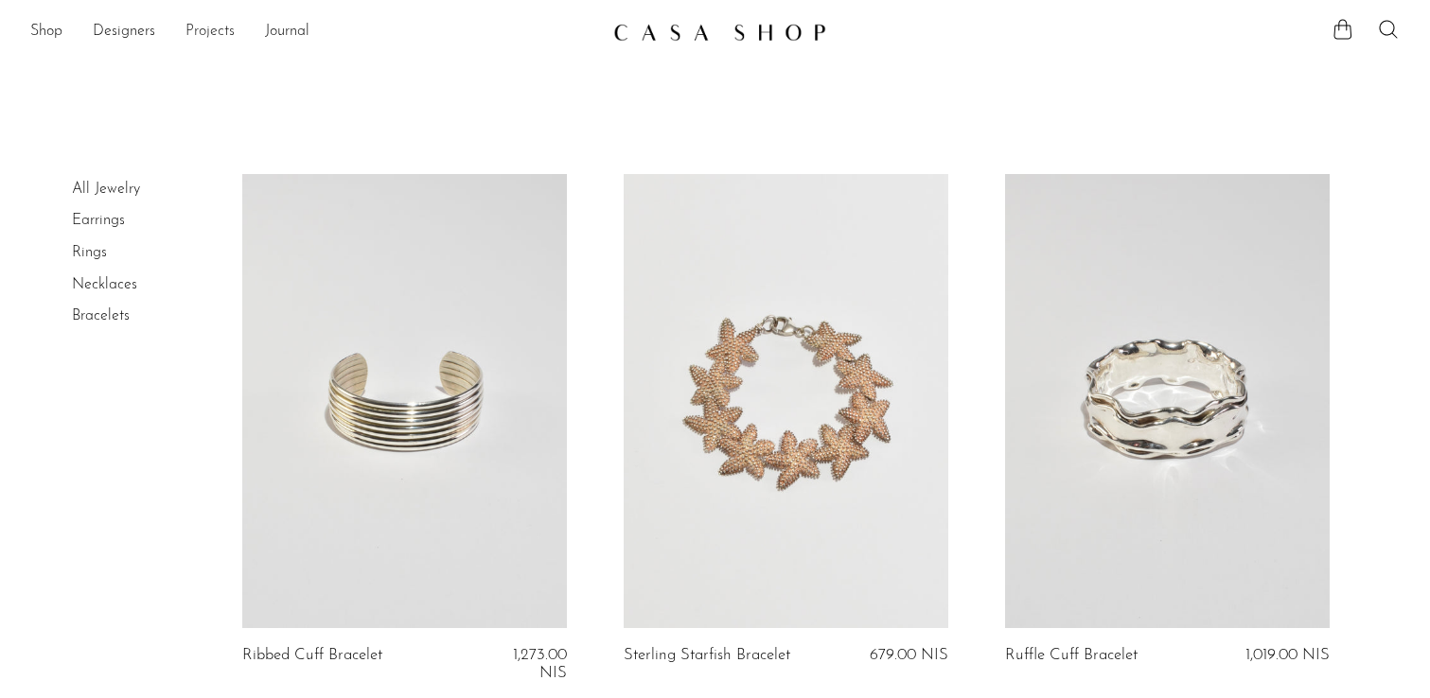
click at [199, 26] on link "Projects" at bounding box center [209, 32] width 49 height 25
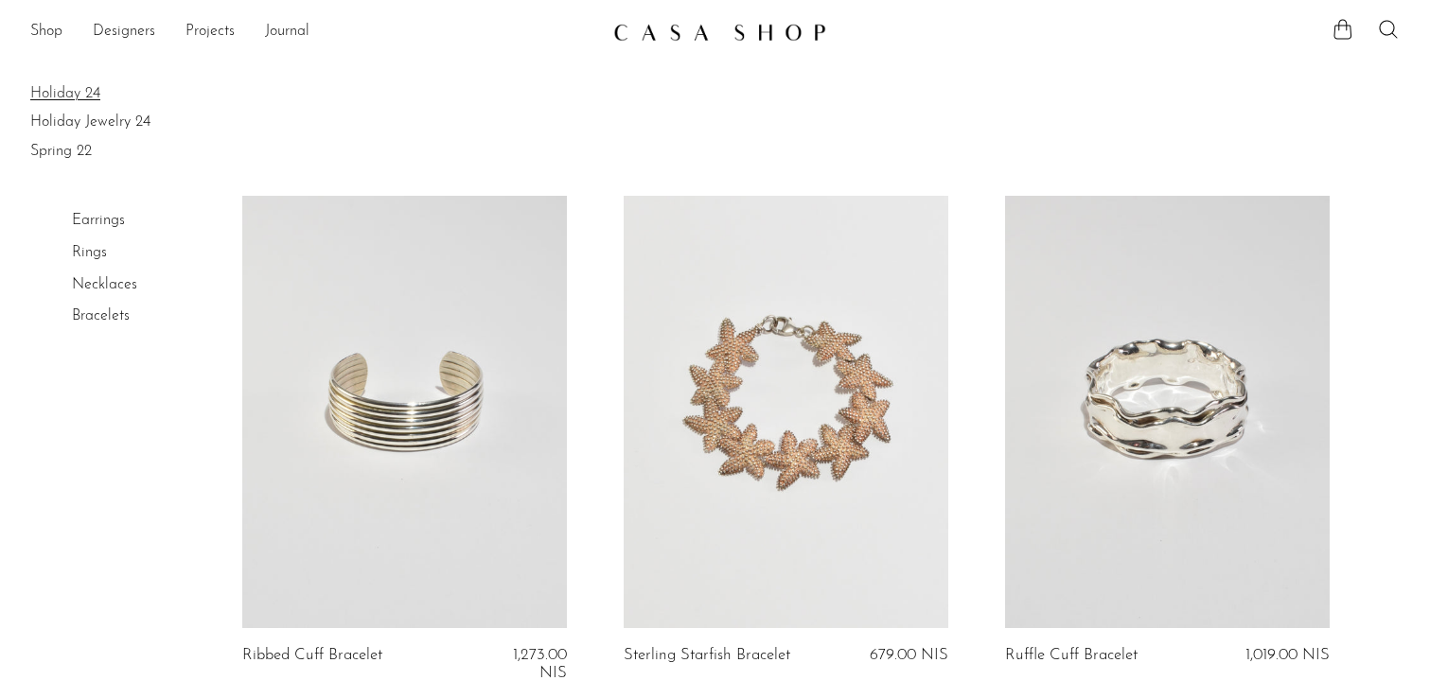
click at [60, 92] on link "Holiday 24" at bounding box center [714, 93] width 1369 height 21
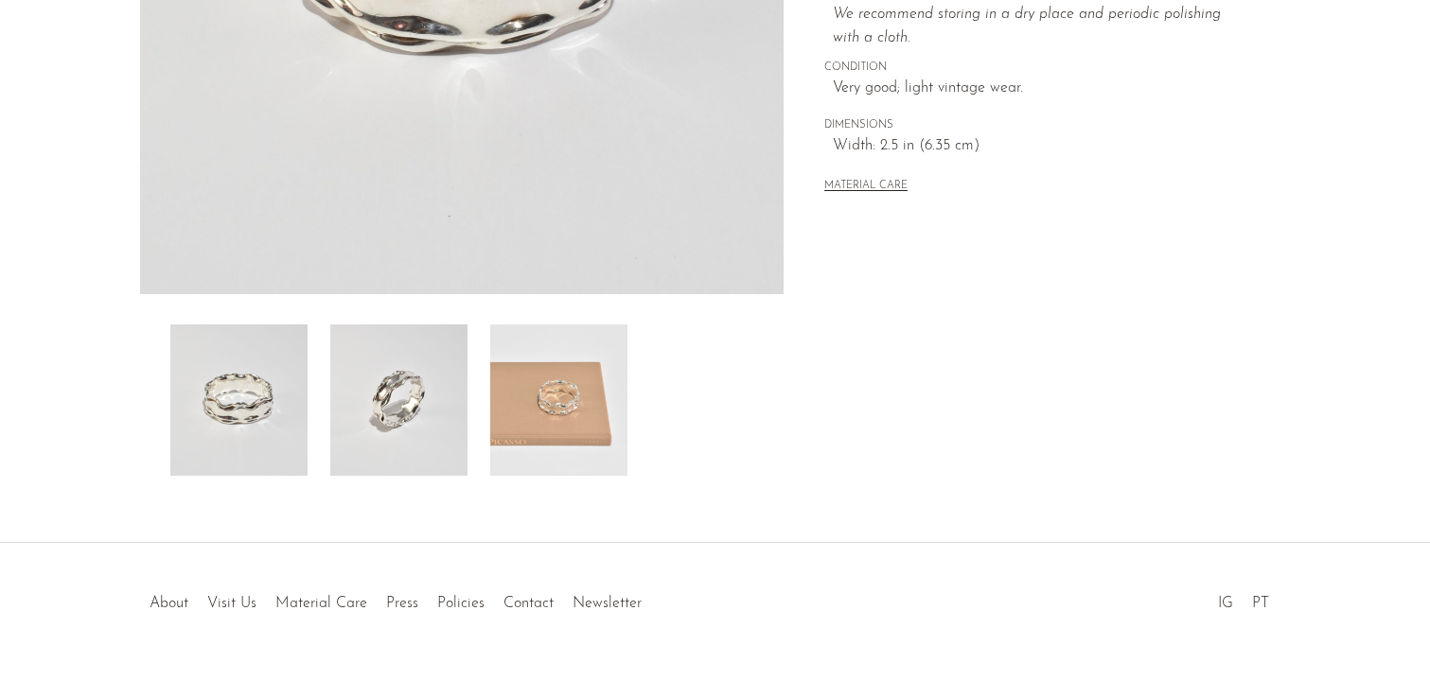
scroll to position [487, 0]
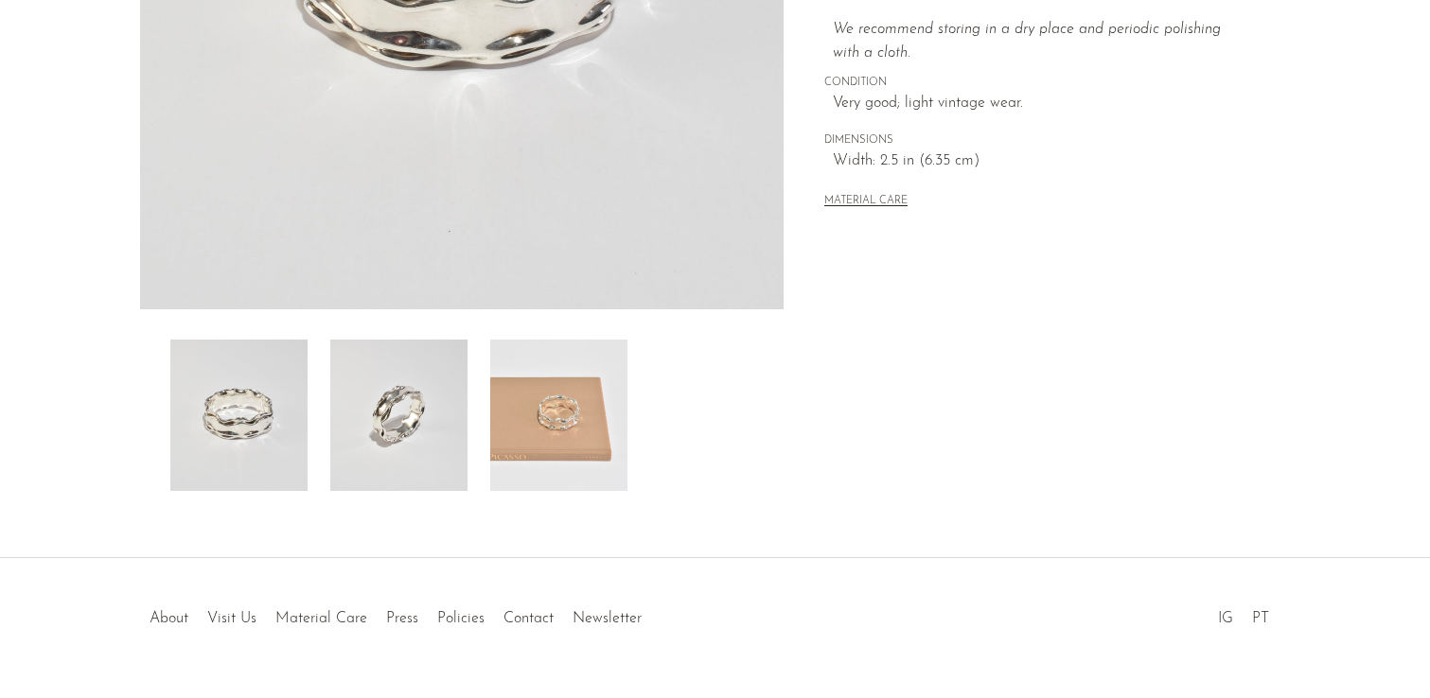
click at [388, 426] on img at bounding box center [398, 415] width 137 height 151
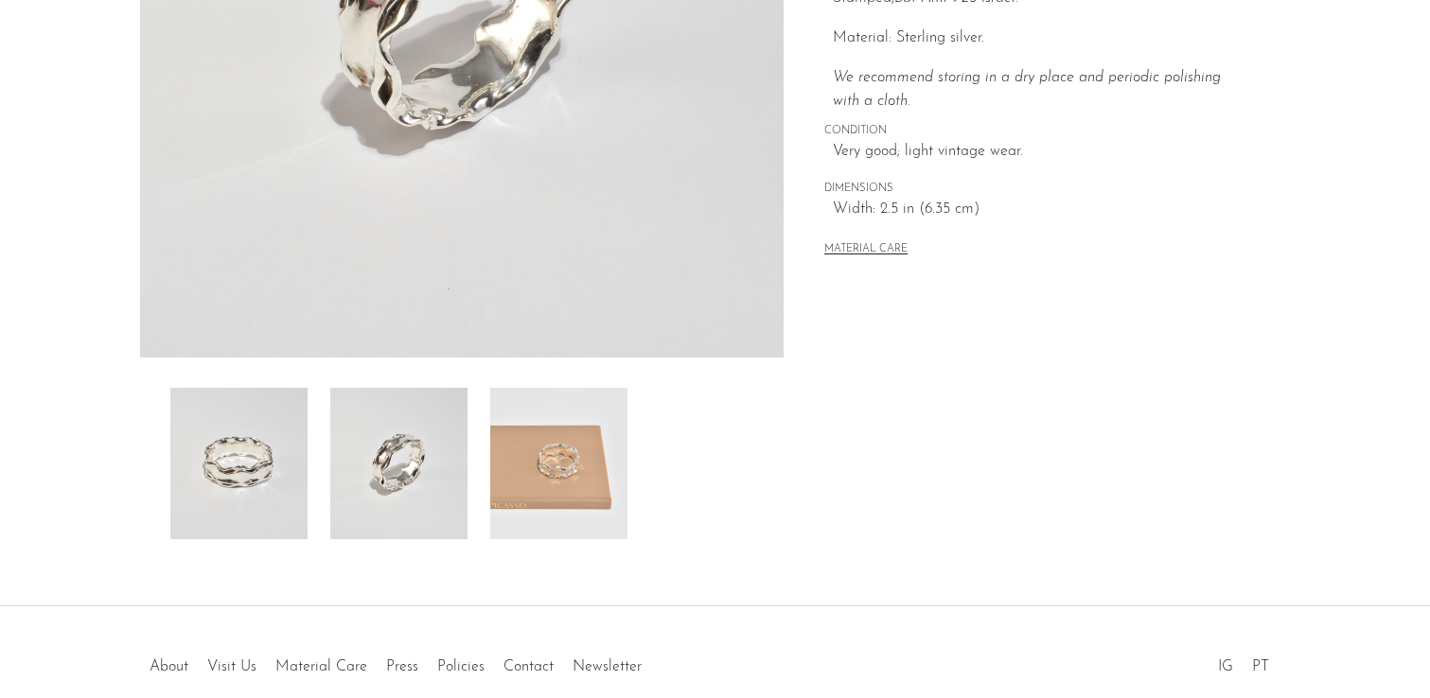
click at [578, 425] on img at bounding box center [558, 463] width 137 height 151
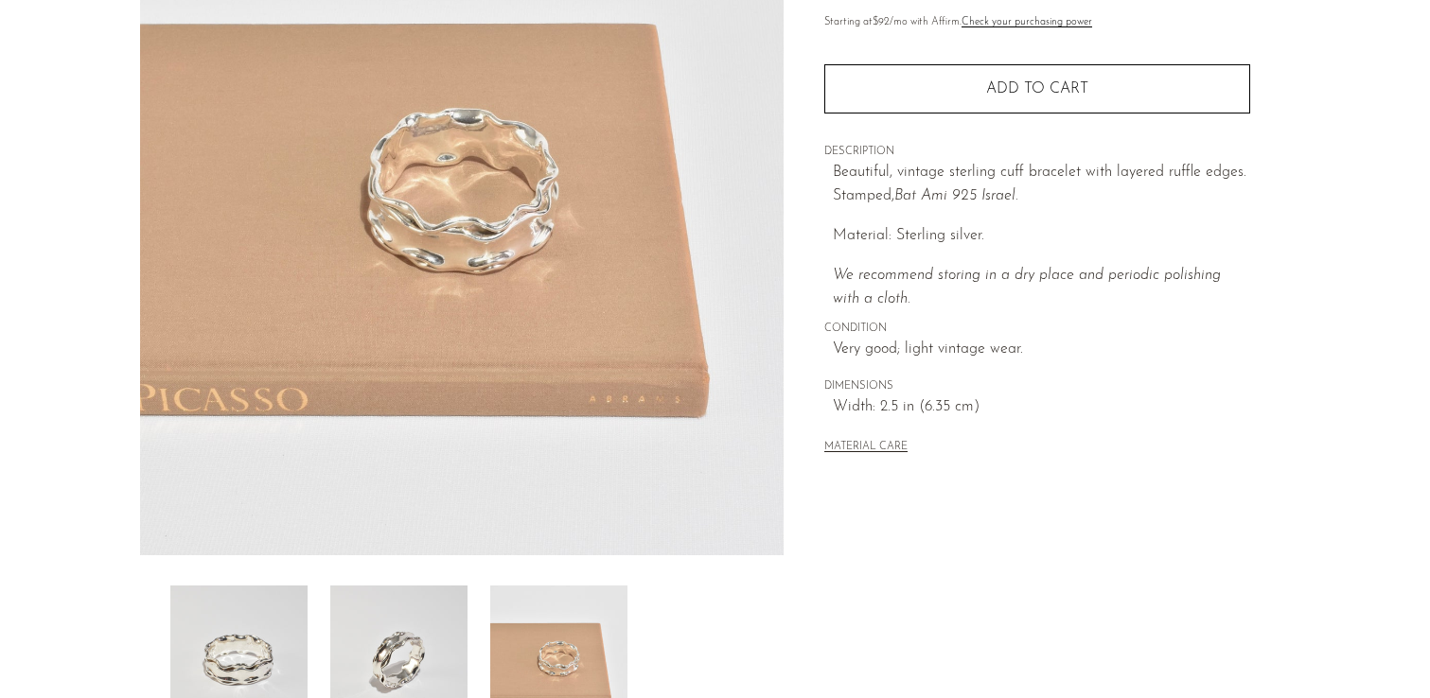
scroll to position [60, 0]
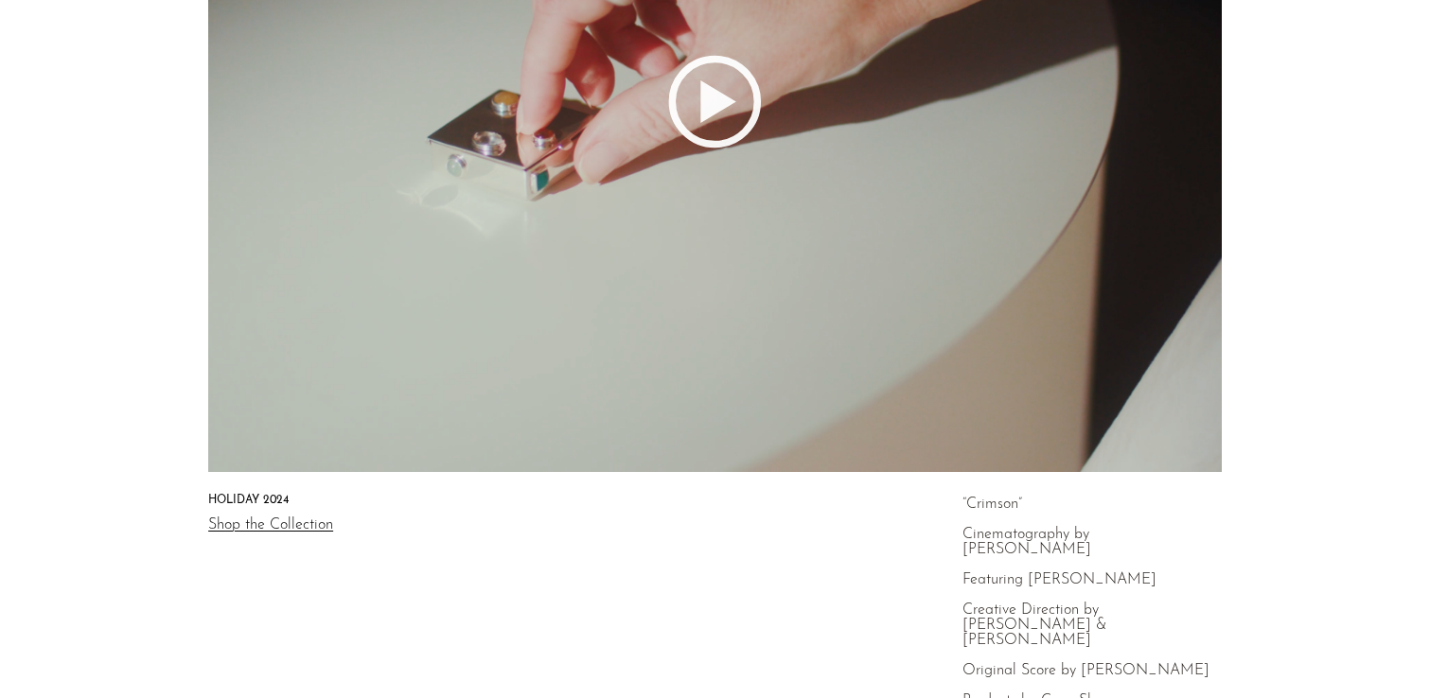
scroll to position [398, 0]
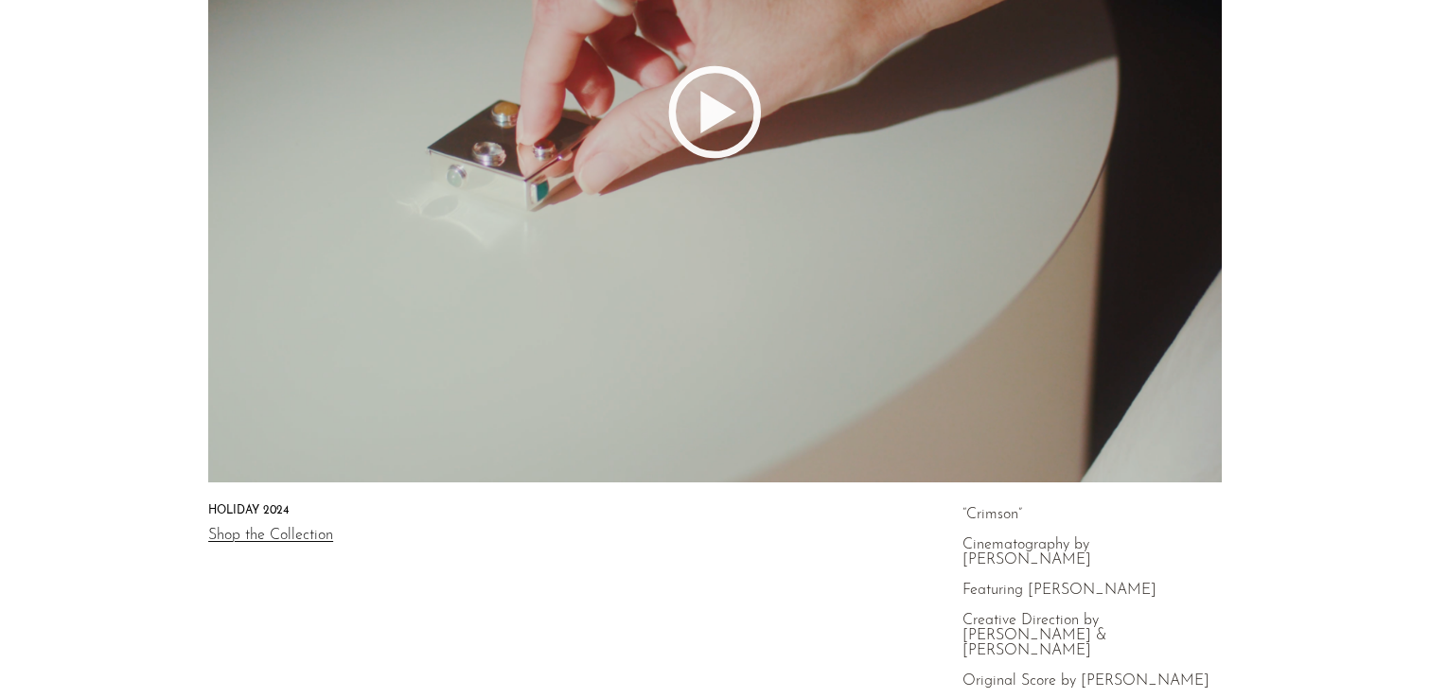
click at [268, 533] on link "Shop the Collection" at bounding box center [270, 535] width 125 height 15
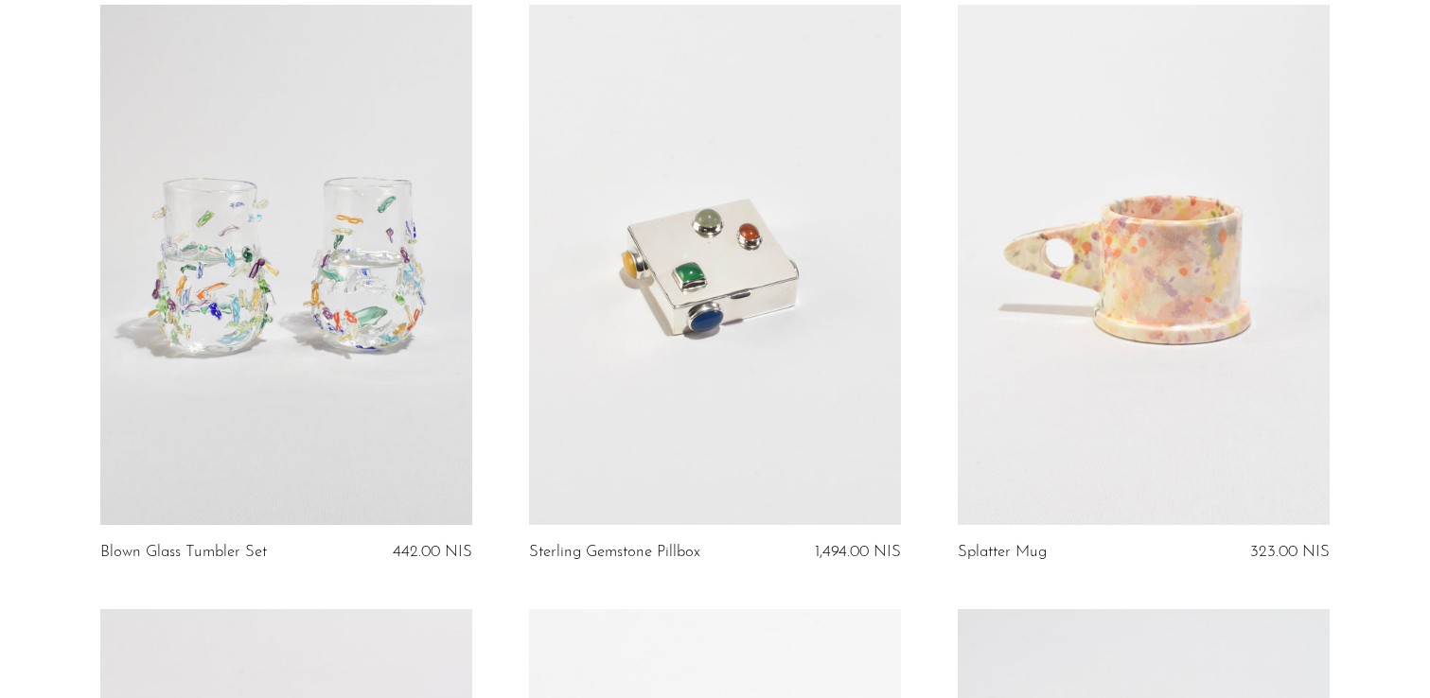
scroll to position [178, 0]
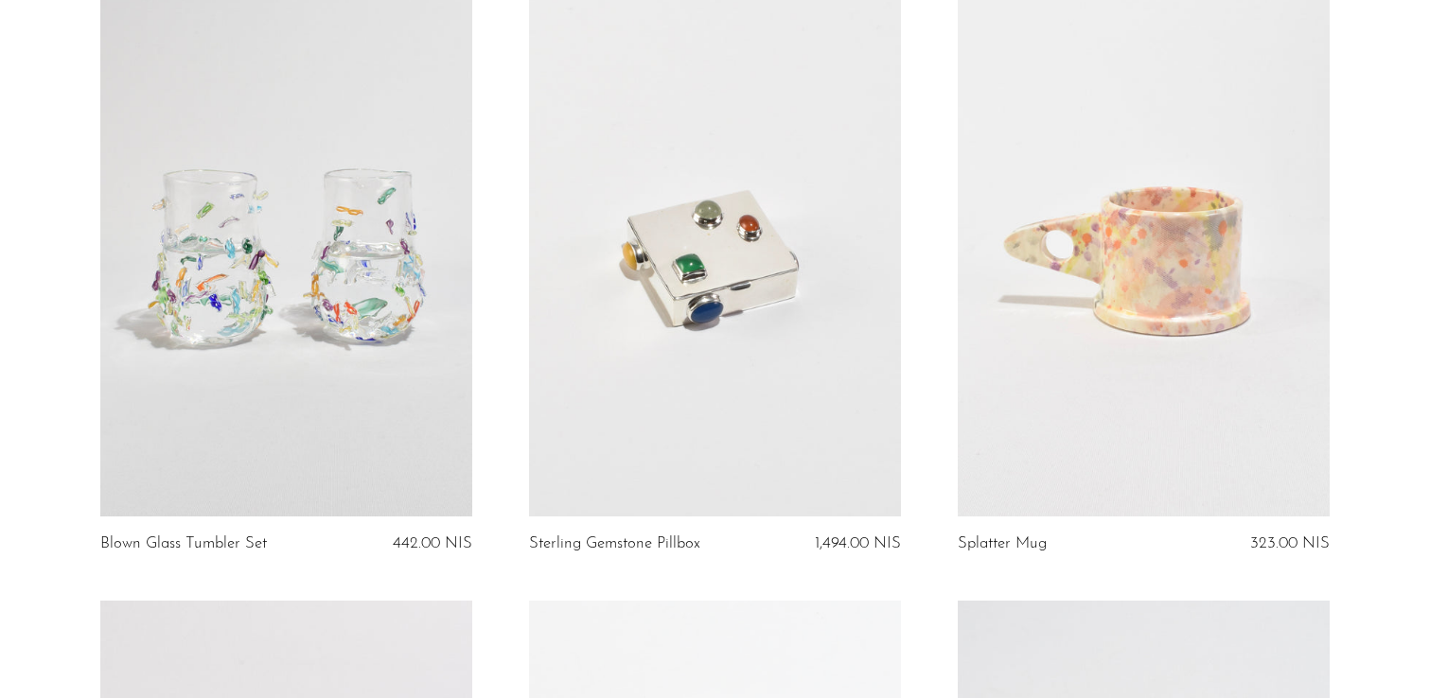
click at [280, 415] on link at bounding box center [286, 256] width 372 height 521
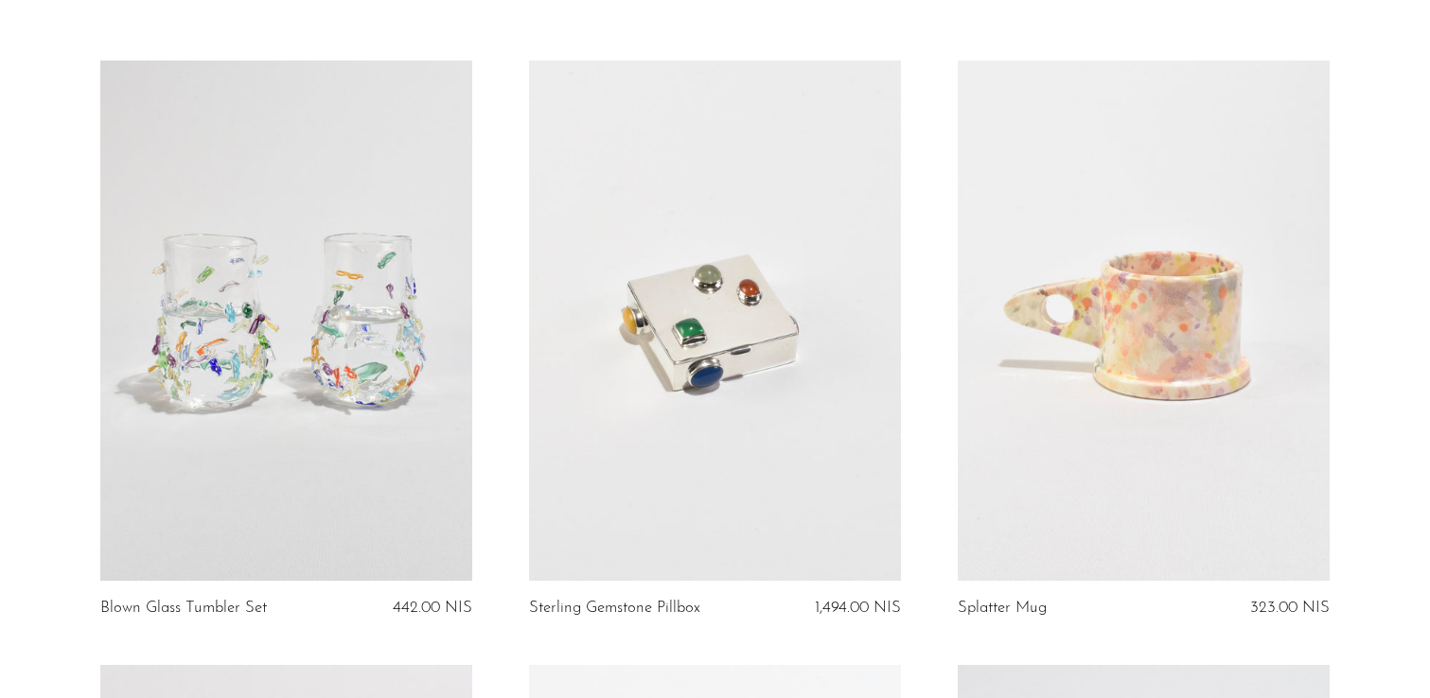
scroll to position [123, 0]
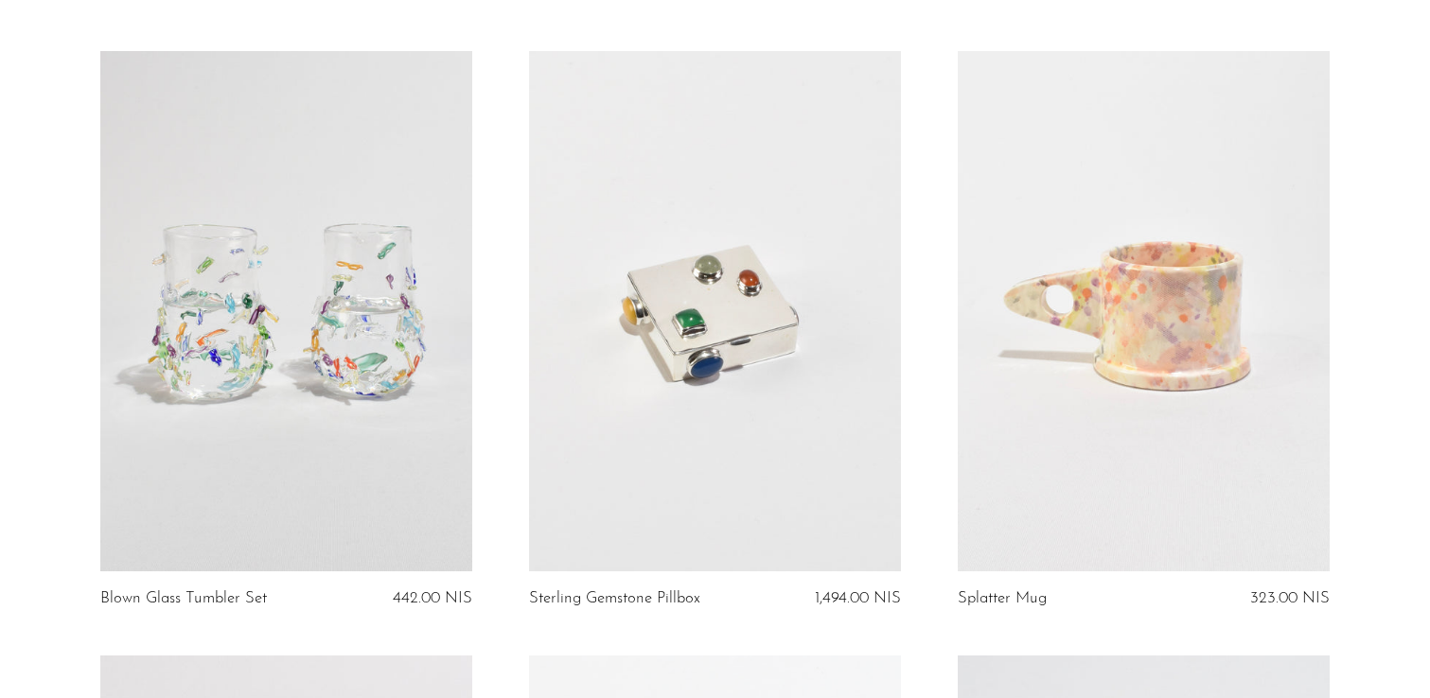
click at [658, 474] on link at bounding box center [715, 311] width 372 height 521
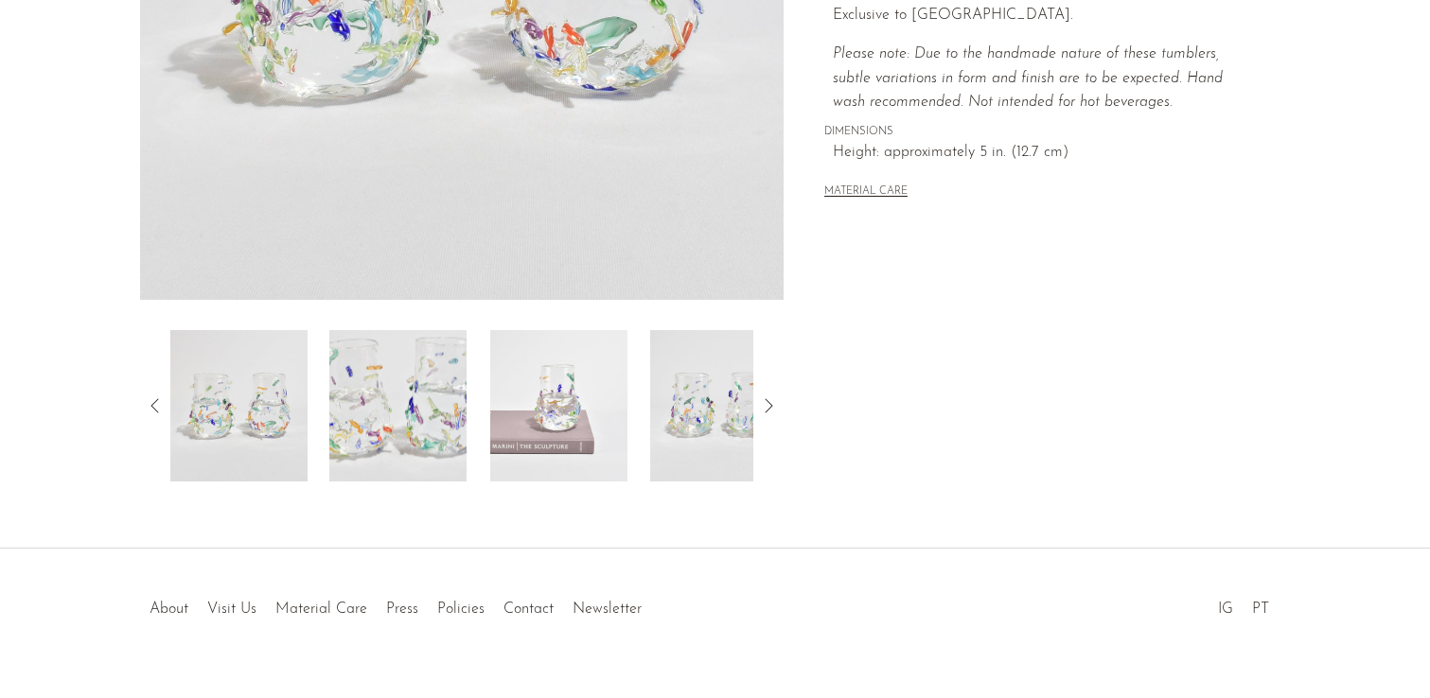
scroll to position [534, 0]
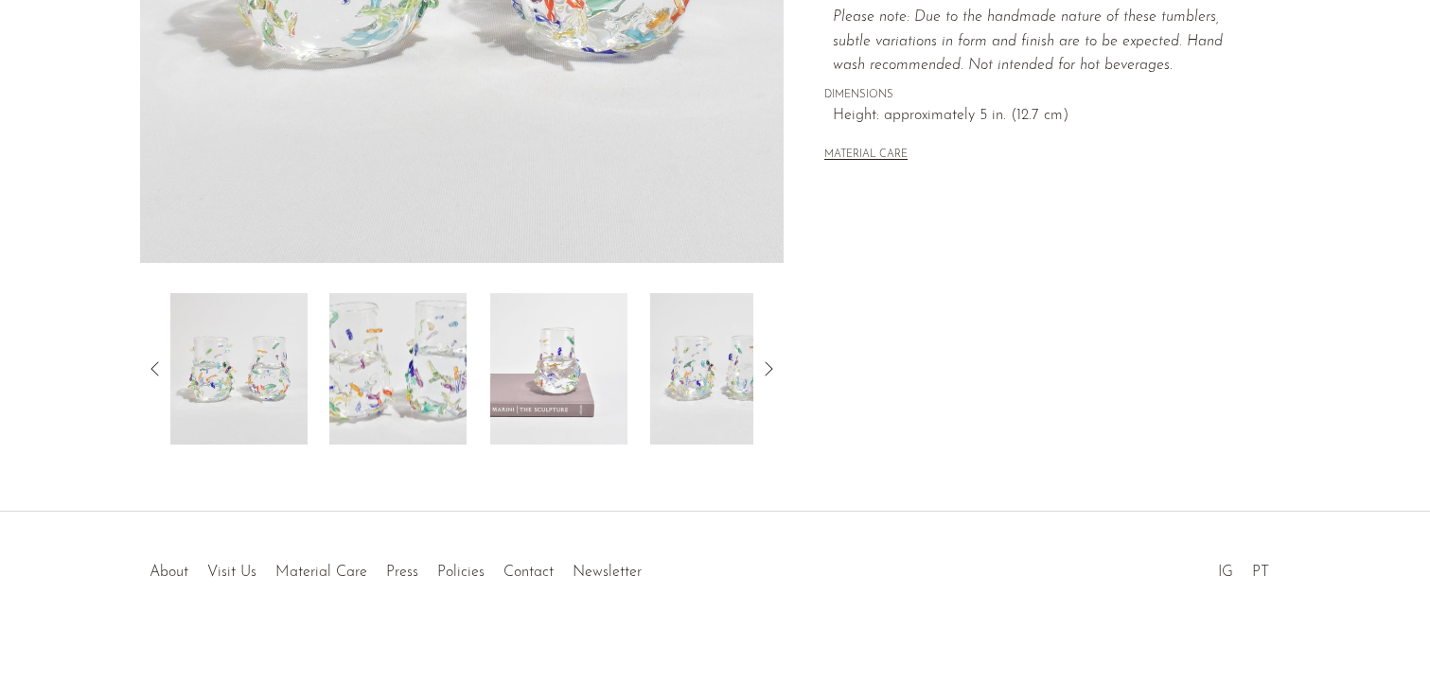
click at [350, 388] on img at bounding box center [397, 368] width 137 height 151
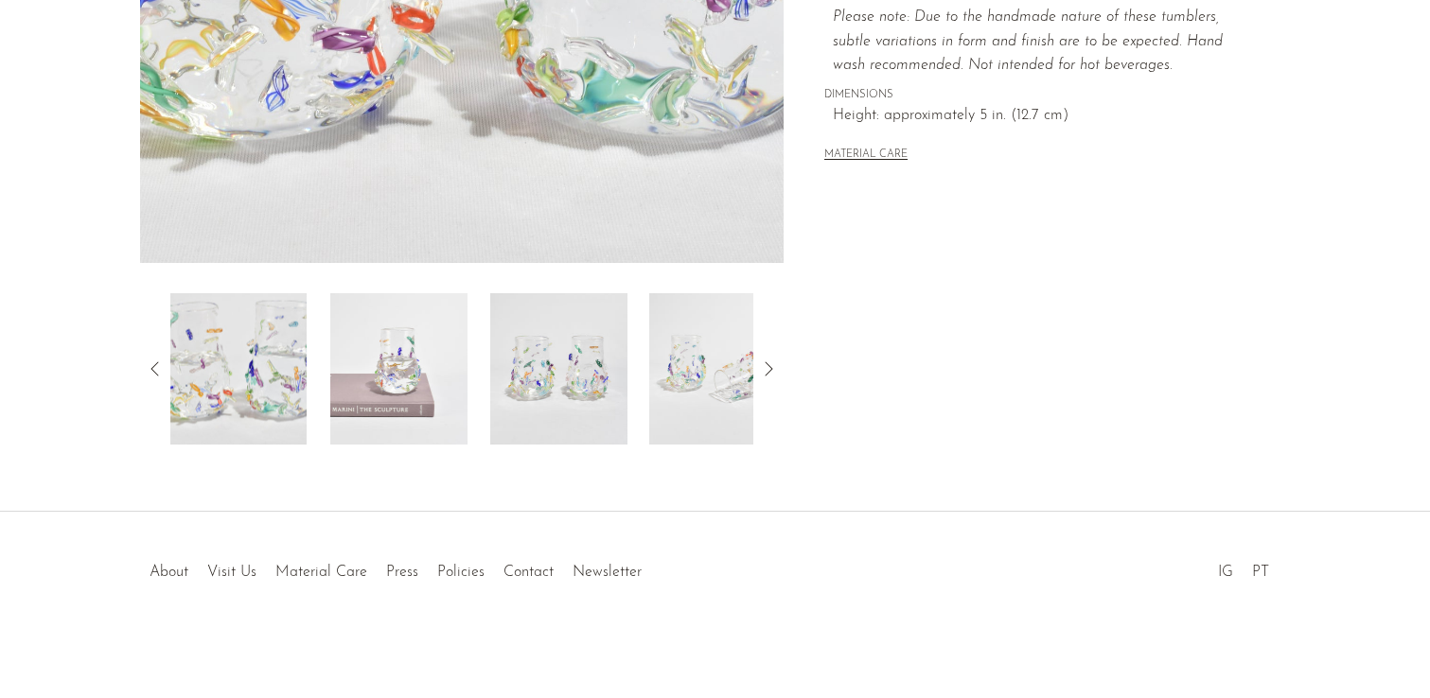
click at [389, 380] on img at bounding box center [398, 368] width 137 height 151
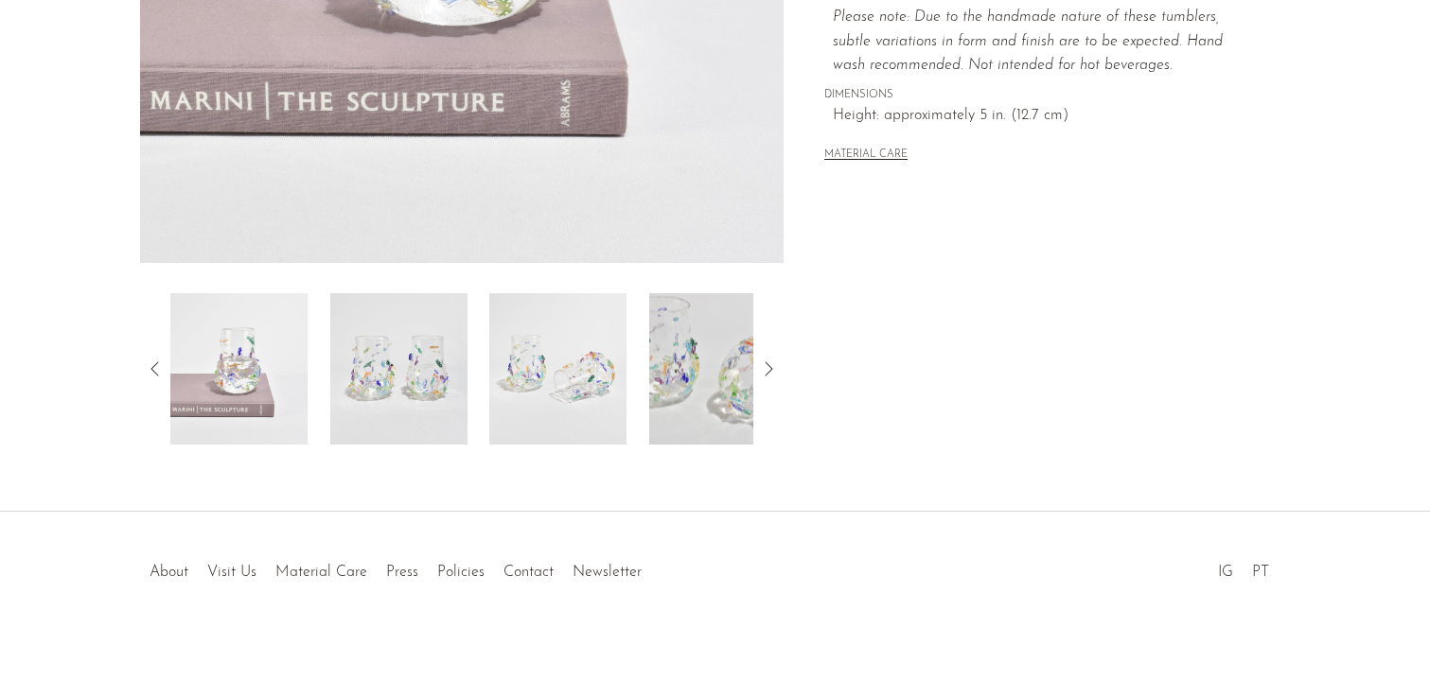
click at [387, 389] on img at bounding box center [397, 368] width 137 height 151
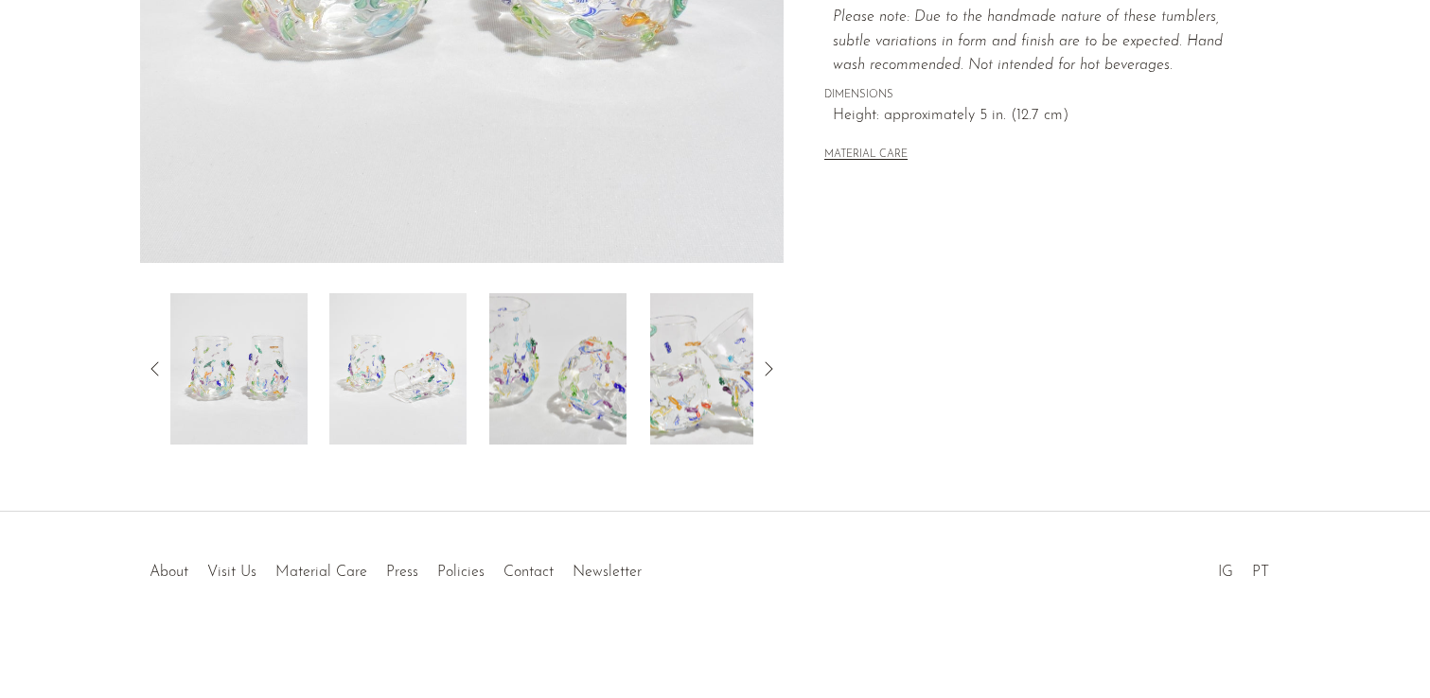
click at [523, 379] on img at bounding box center [557, 368] width 137 height 151
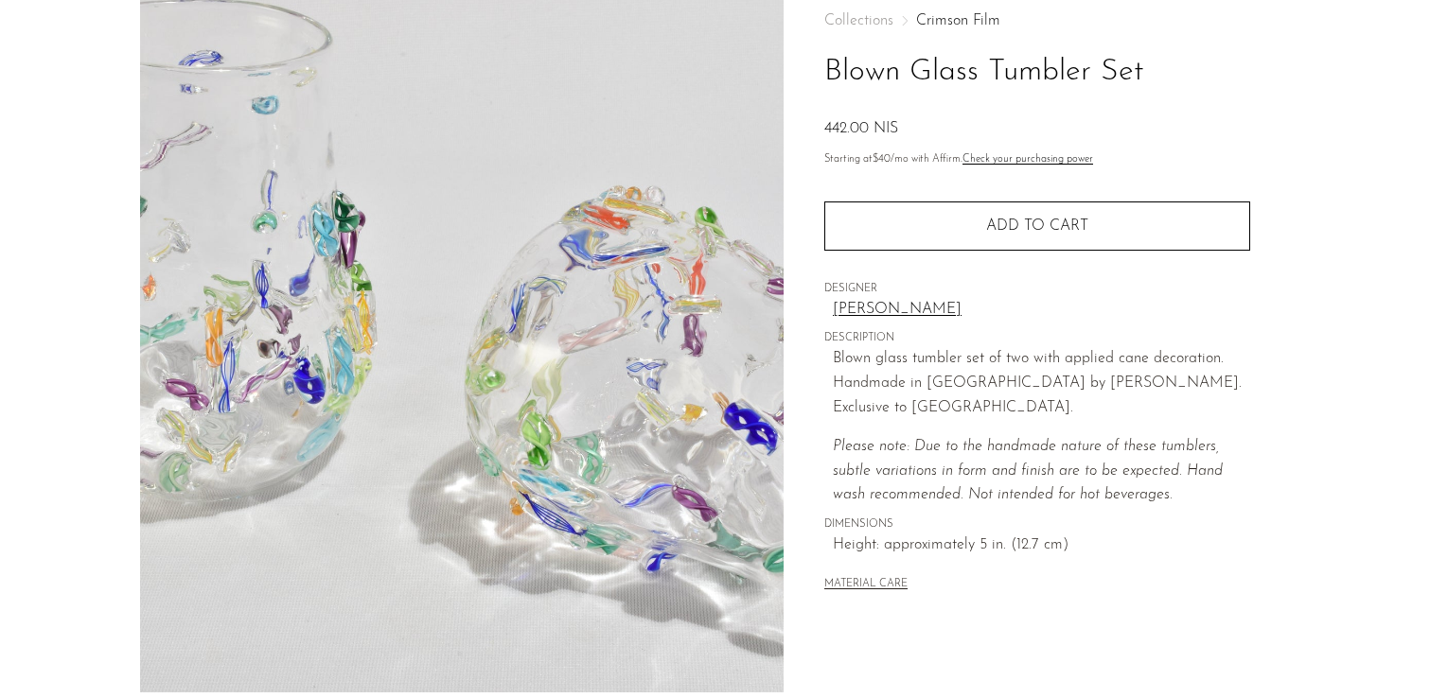
scroll to position [100, 0]
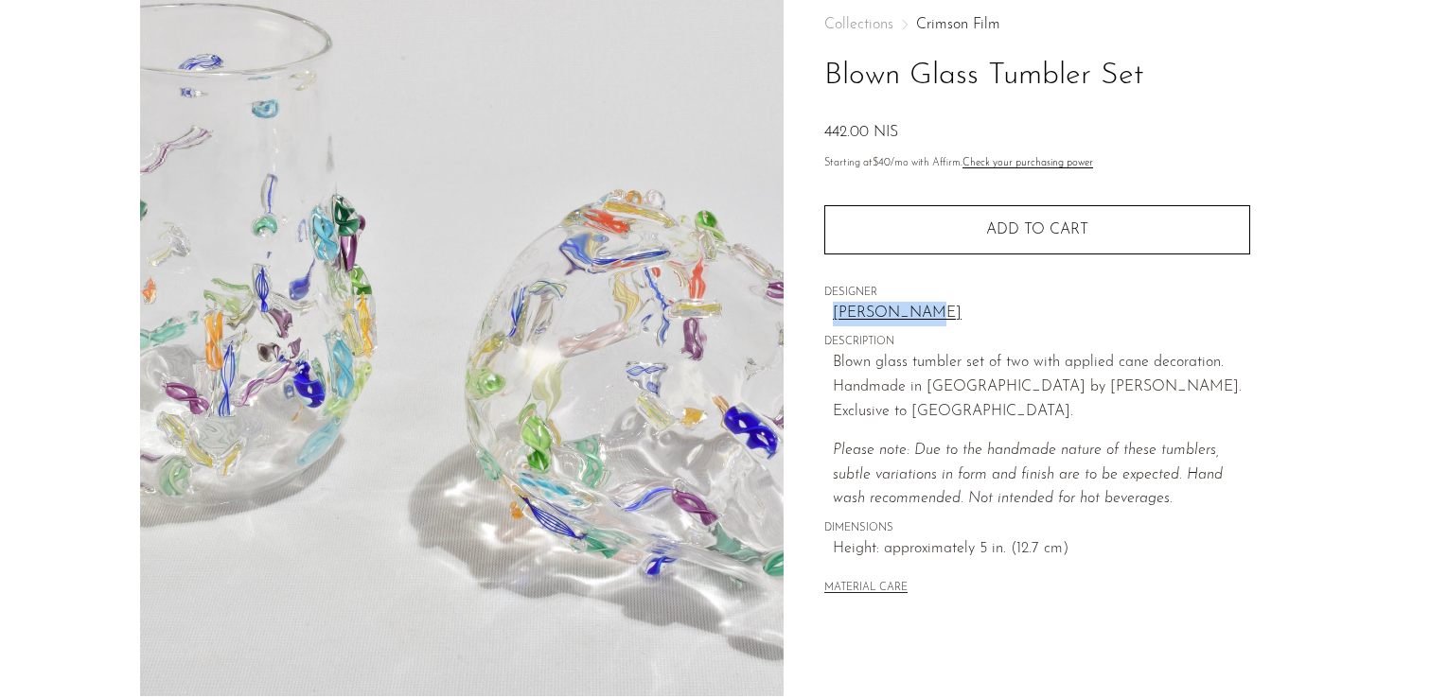
drag, startPoint x: 804, startPoint y: 313, endPoint x: 909, endPoint y: 322, distance: 104.4
click at [909, 322] on div "Collections Crimson Film Blown Glass Tumbler Set 442.00 NIS Starting at $40 /mo…" at bounding box center [1037, 432] width 506 height 891
copy div "Lisa Stover"
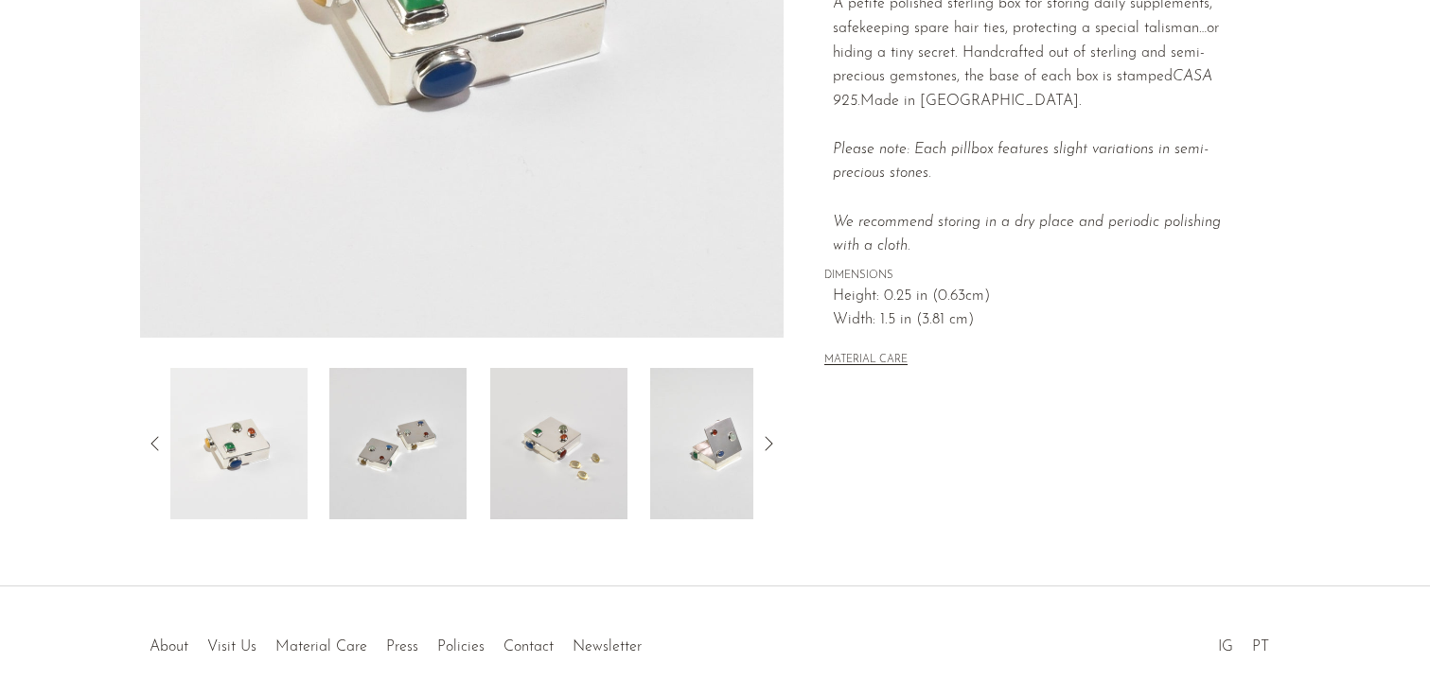
scroll to position [534, 0]
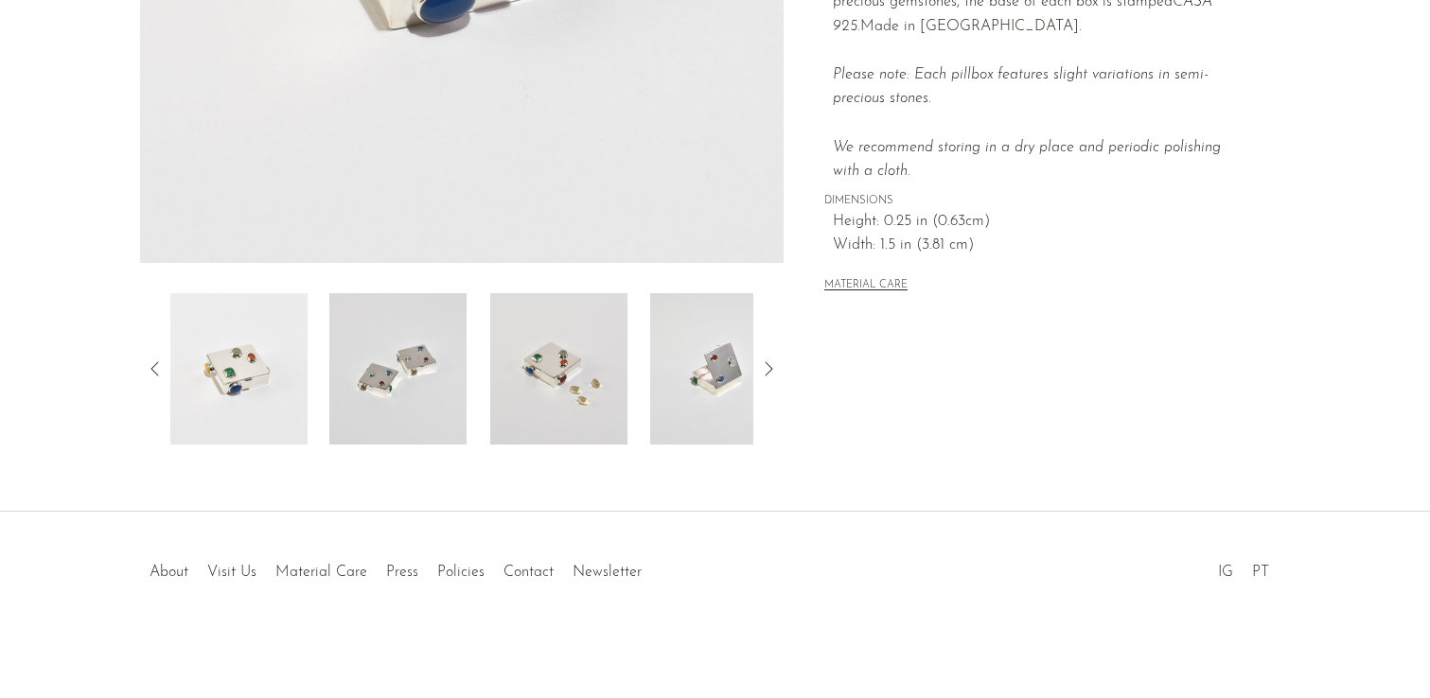
click at [770, 370] on icon at bounding box center [770, 369] width 8 height 14
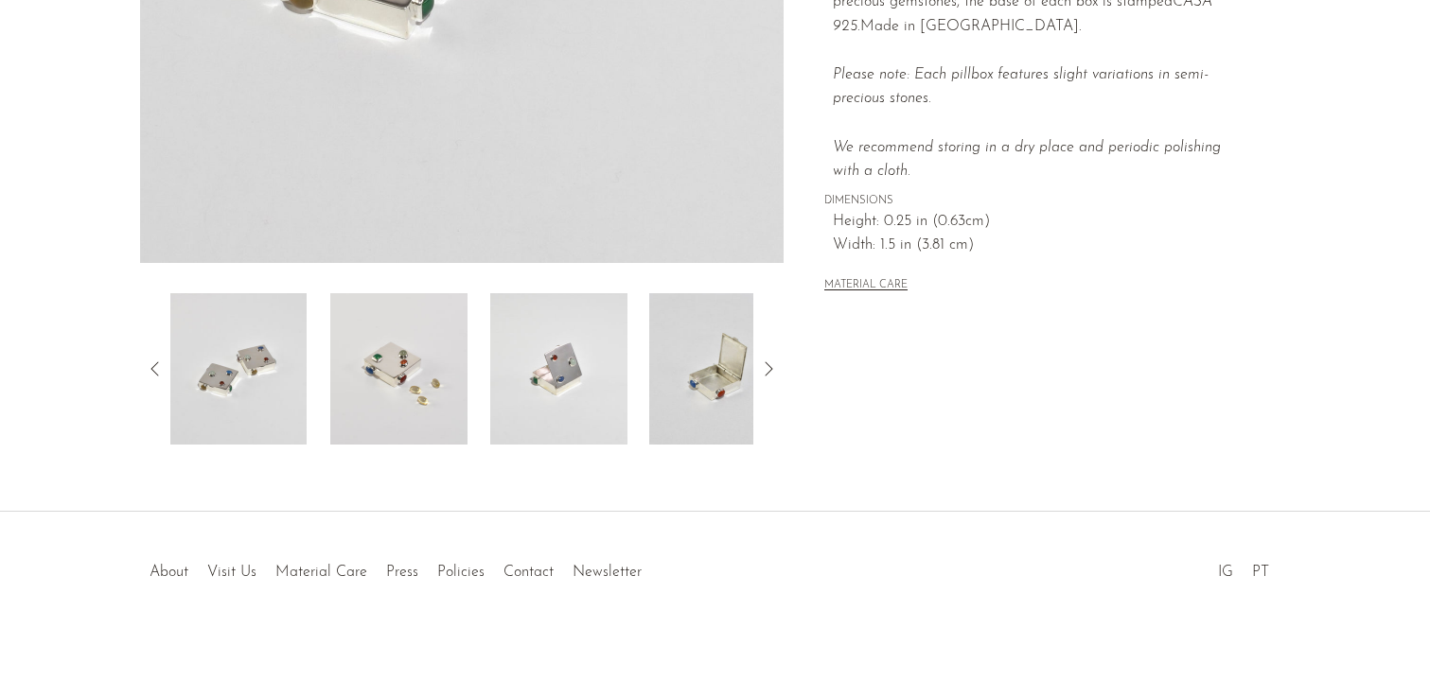
click at [770, 370] on icon at bounding box center [770, 369] width 8 height 14
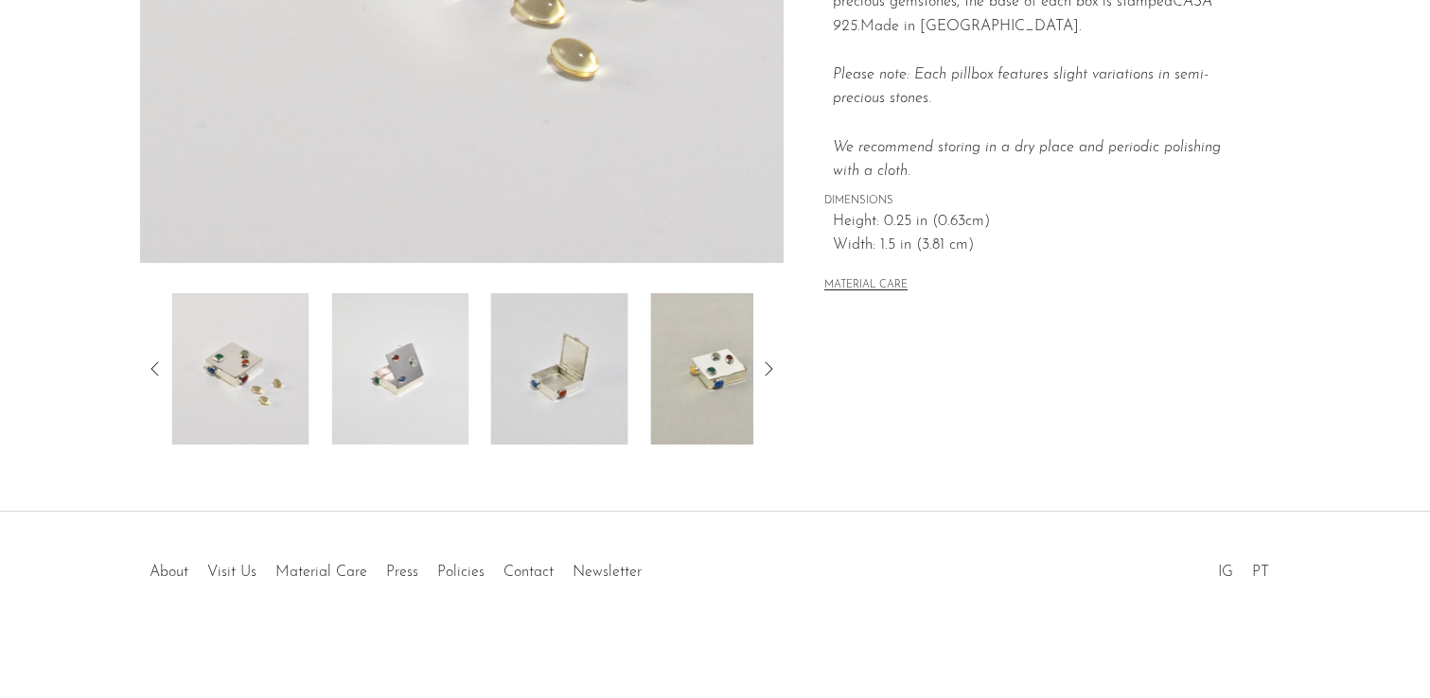
click at [770, 370] on icon at bounding box center [770, 369] width 8 height 14
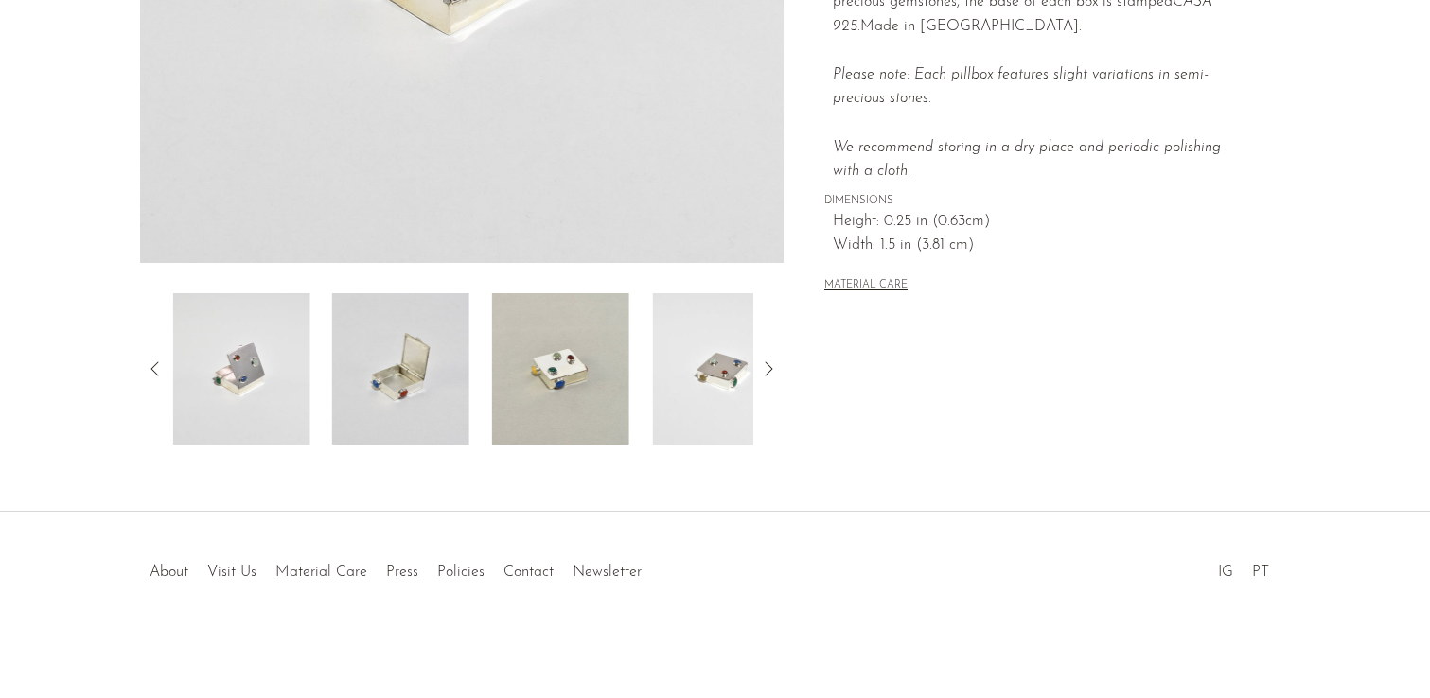
click at [770, 370] on icon at bounding box center [770, 369] width 8 height 14
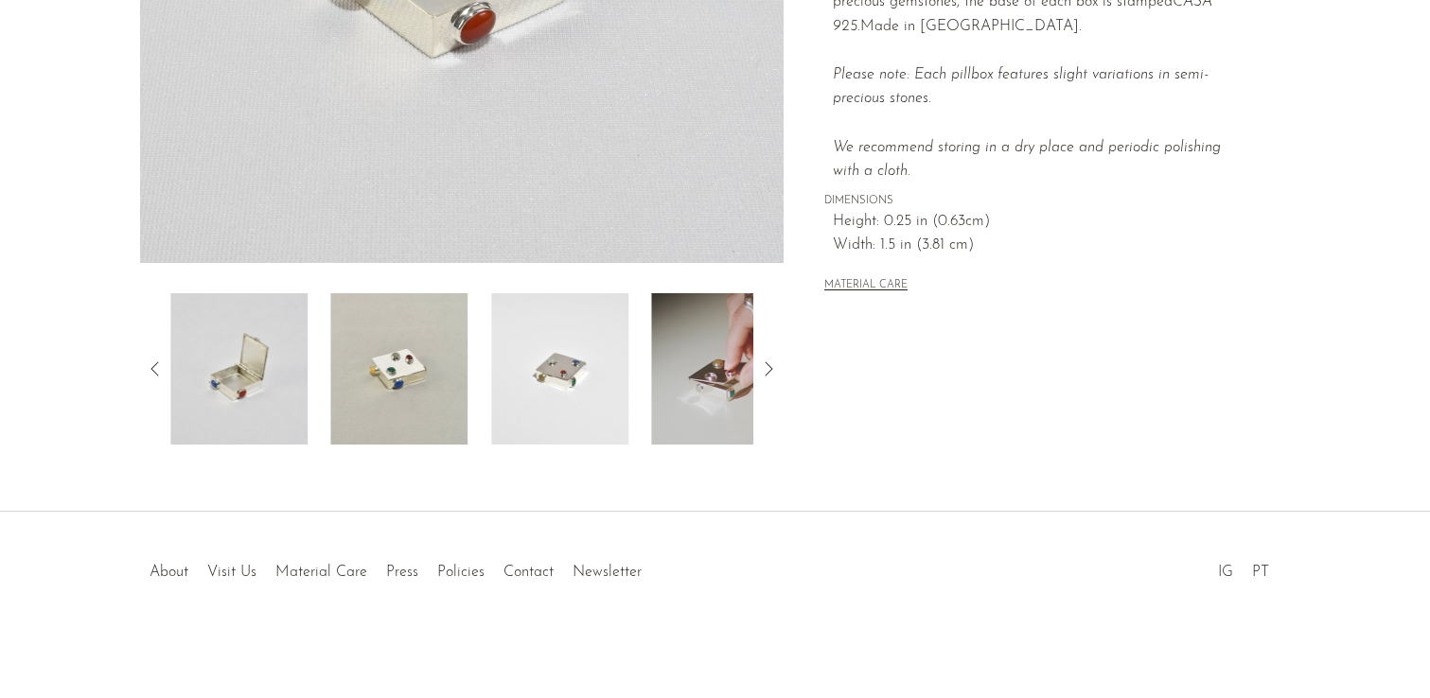
click at [770, 370] on icon at bounding box center [770, 369] width 8 height 14
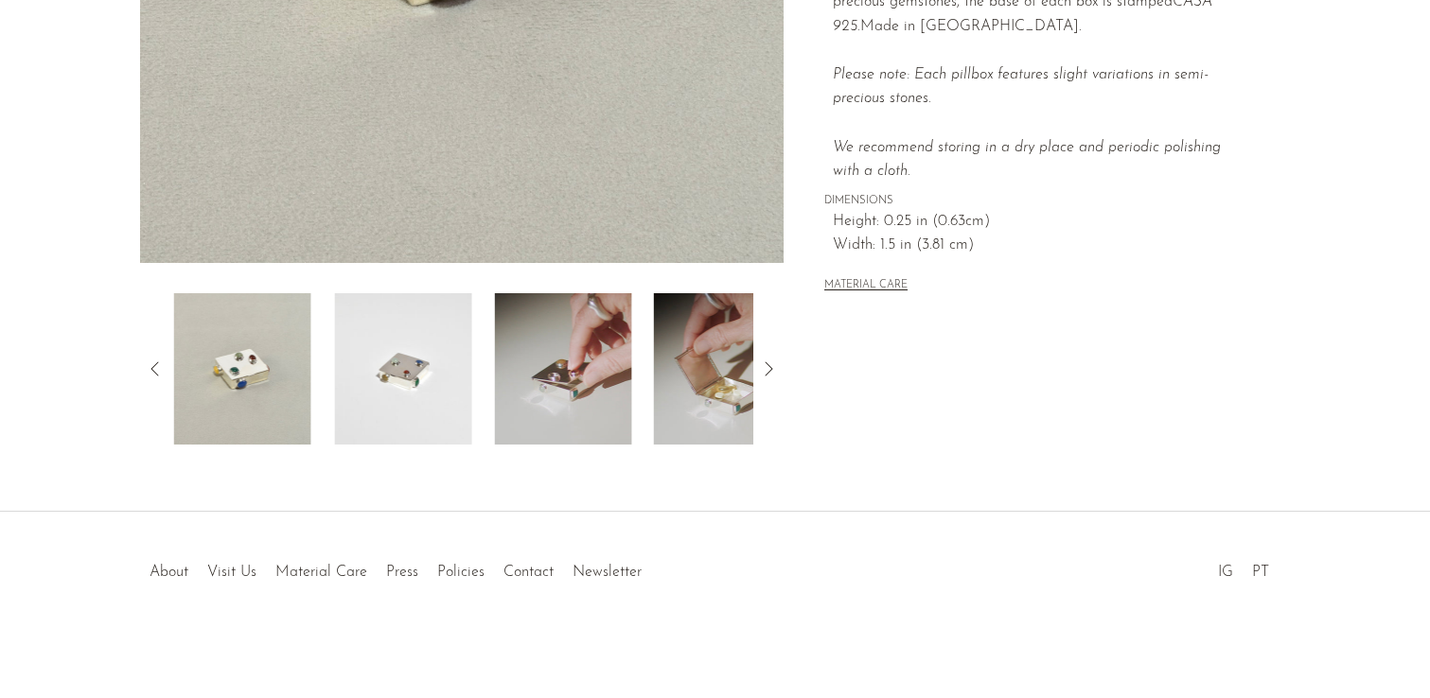
click at [770, 370] on icon at bounding box center [770, 369] width 8 height 14
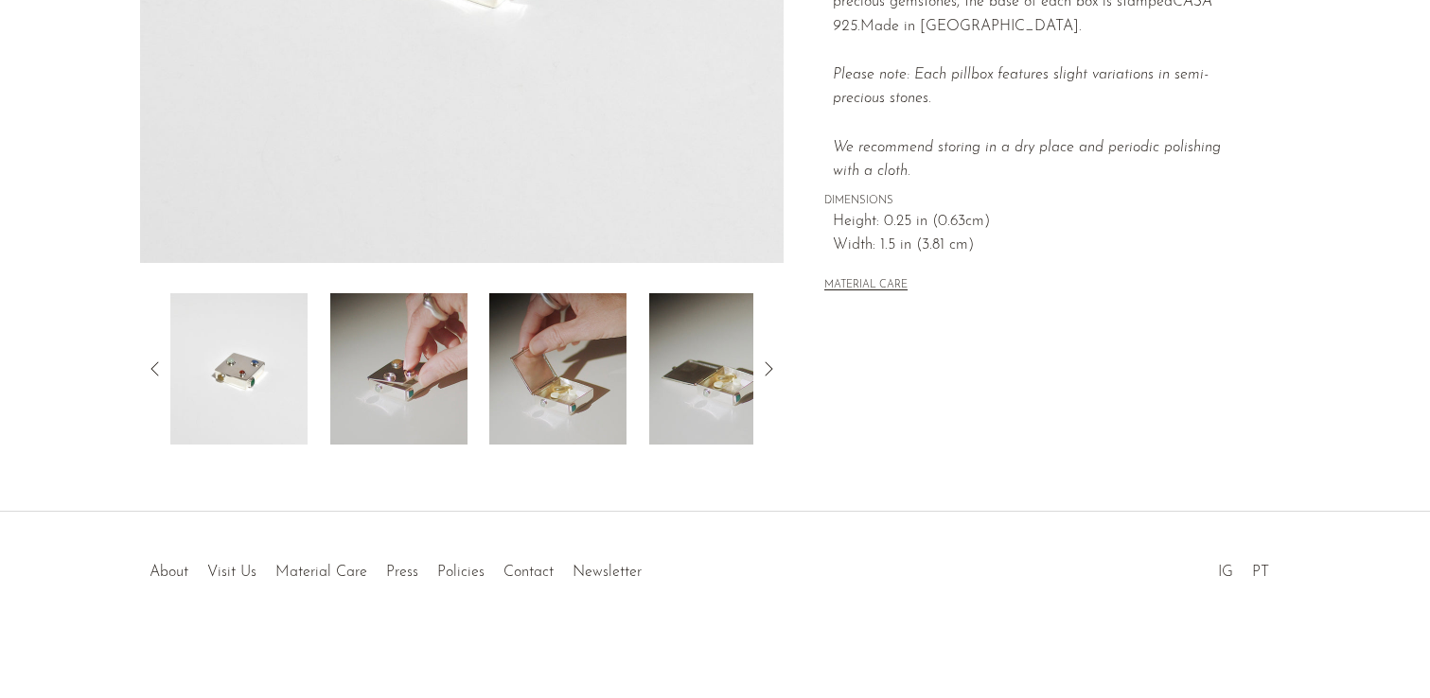
click at [770, 370] on icon at bounding box center [770, 369] width 8 height 14
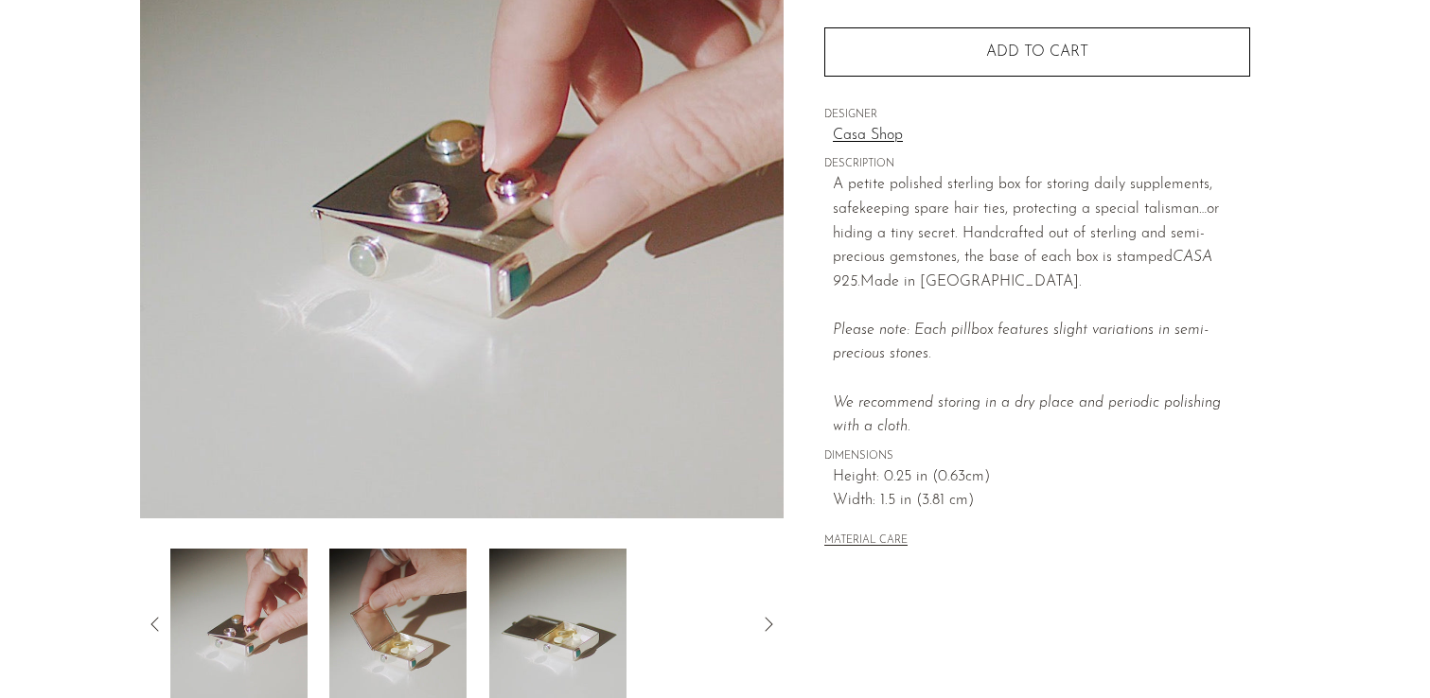
scroll to position [0, 0]
